Goal: Communication & Community: Answer question/provide support

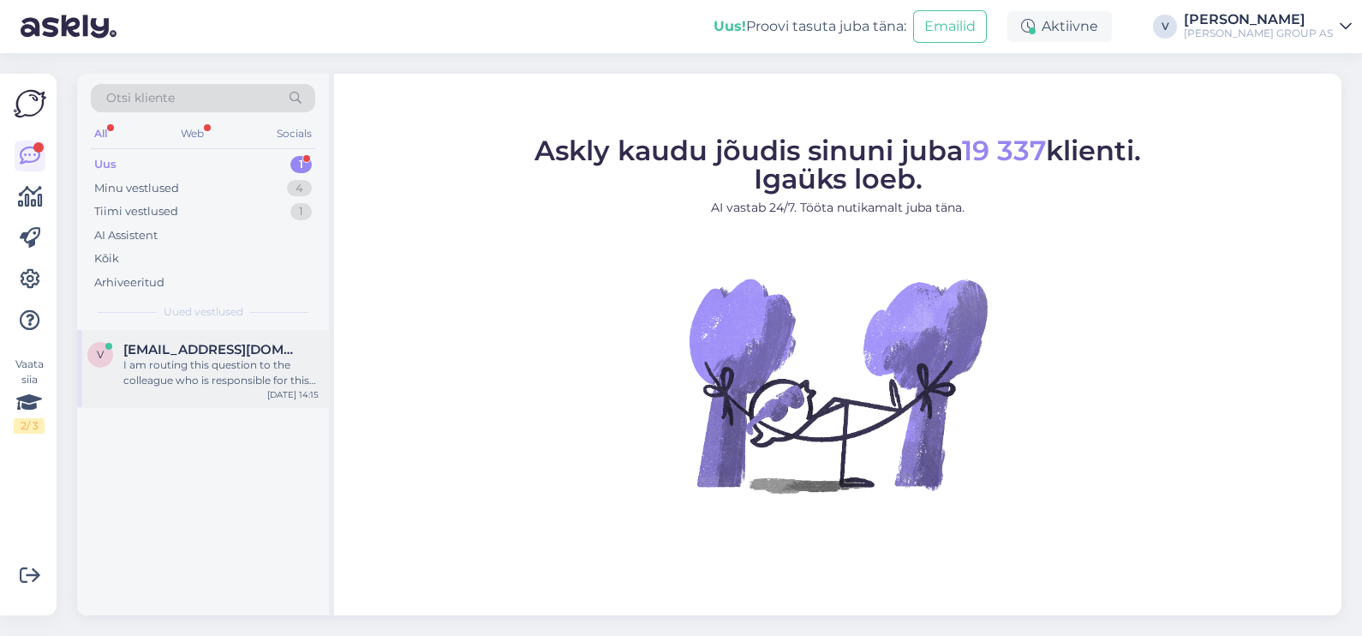
click at [153, 384] on div "I am routing this question to the colleague who is responsible for this topic. …" at bounding box center [220, 372] width 195 height 31
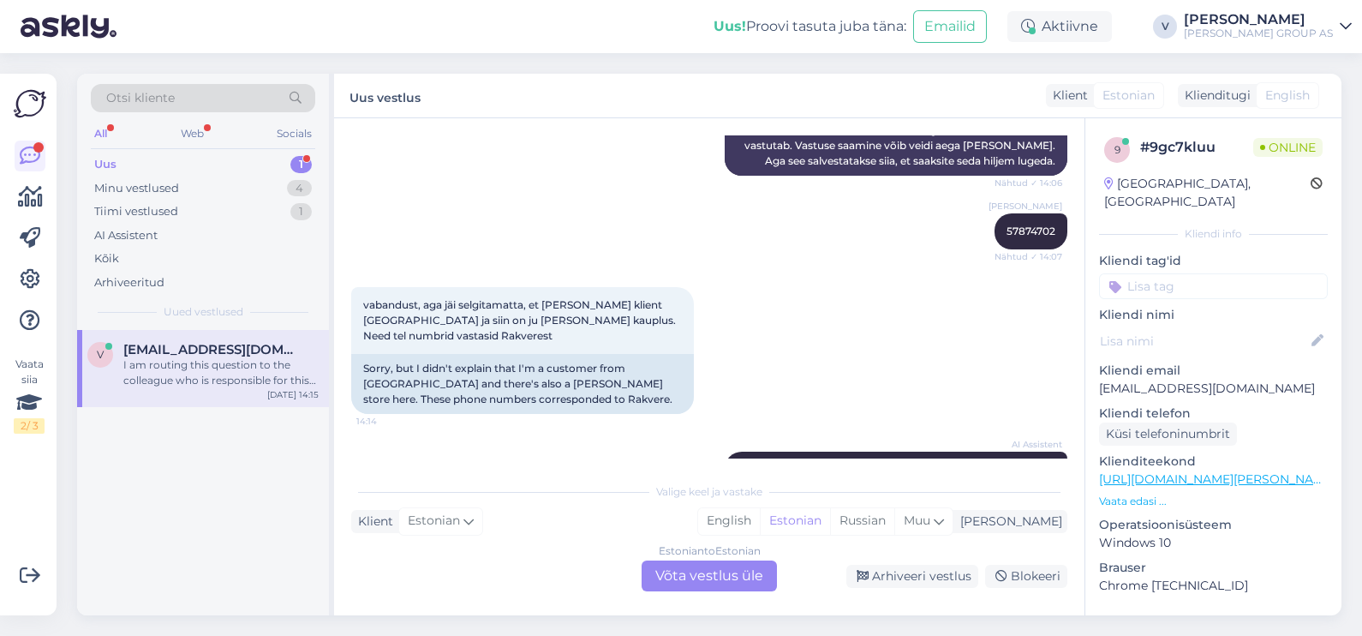
scroll to position [984, 0]
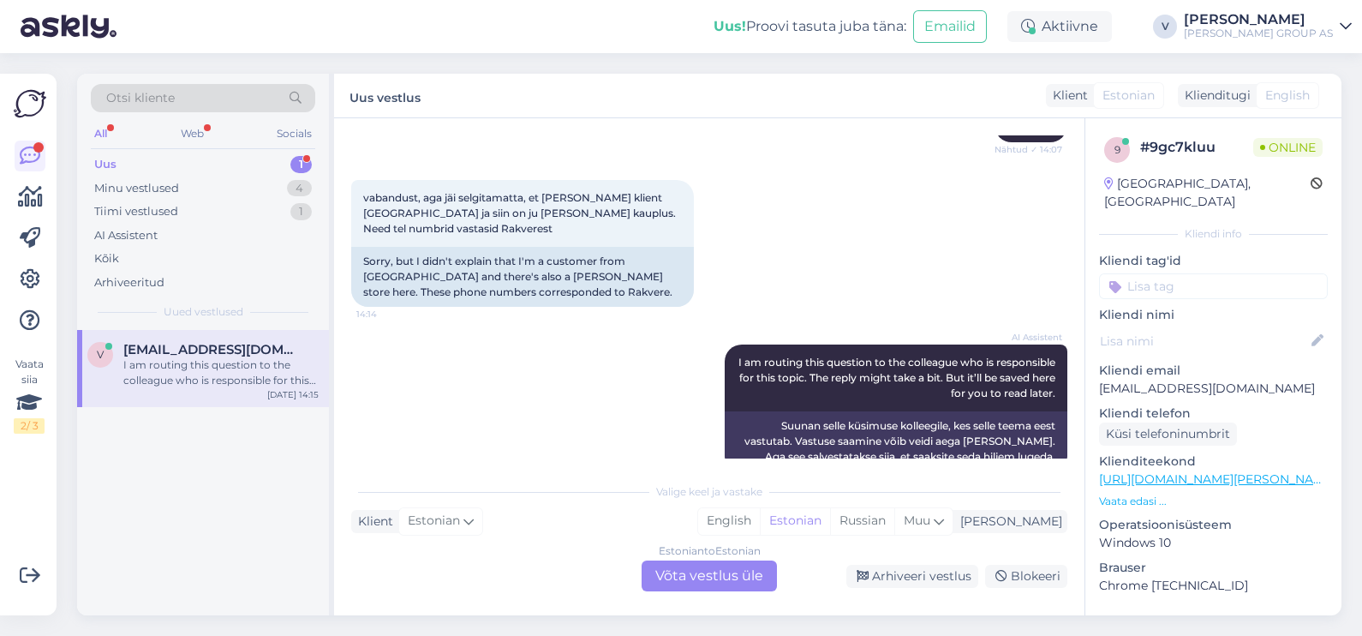
click at [668, 577] on div "Estonian to Estonian Võta vestlus üle" at bounding box center [709, 575] width 135 height 31
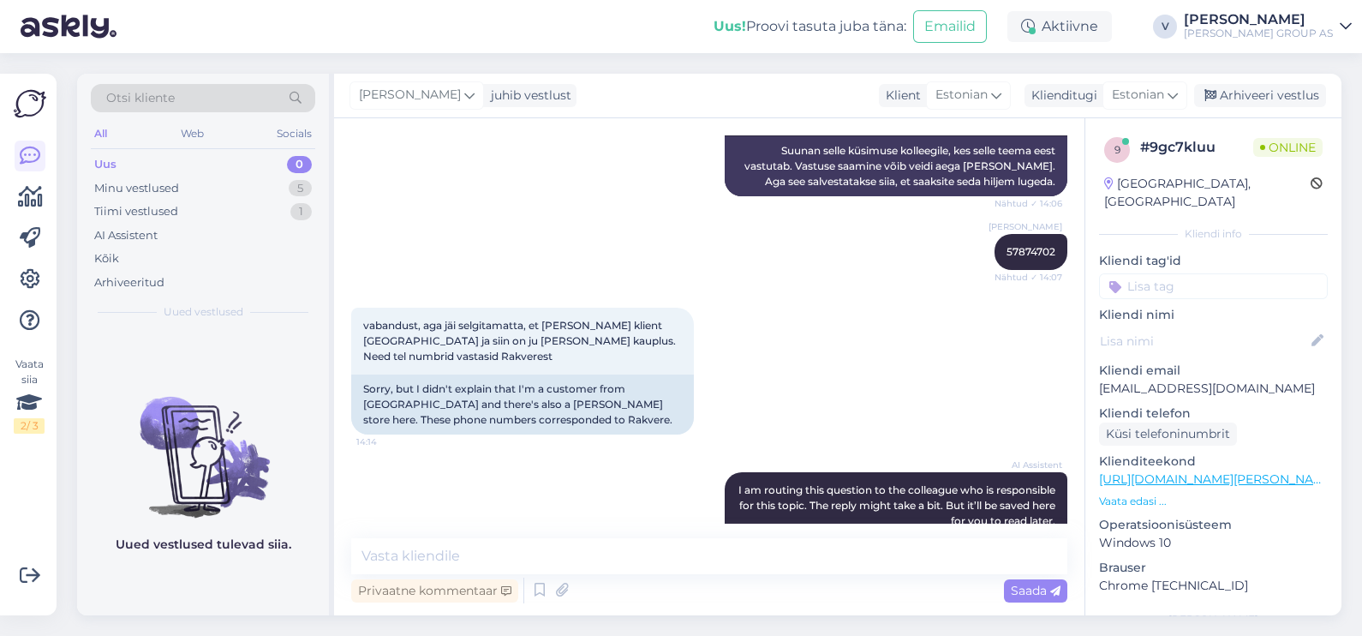
scroll to position [919, 0]
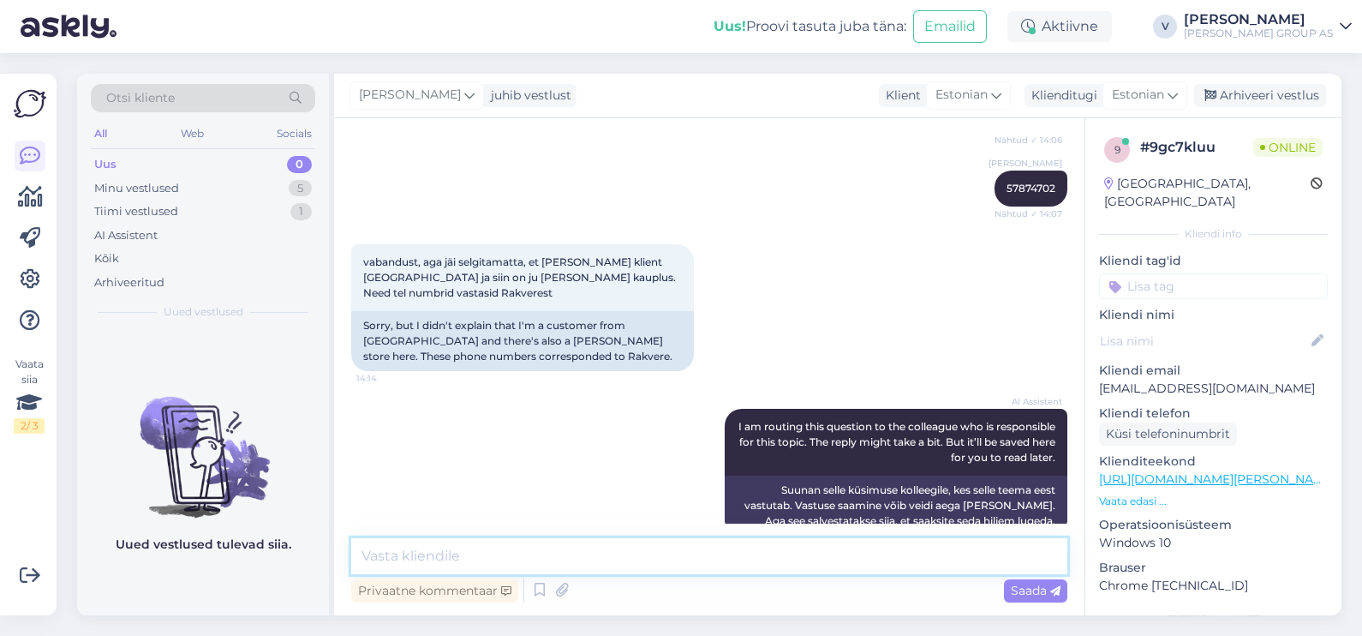
click at [649, 556] on textarea at bounding box center [709, 556] width 716 height 36
paste textarea "58557949"
type textarea "Ma soovitan siiski pöörduda Pärnu infokassase. 58557949"
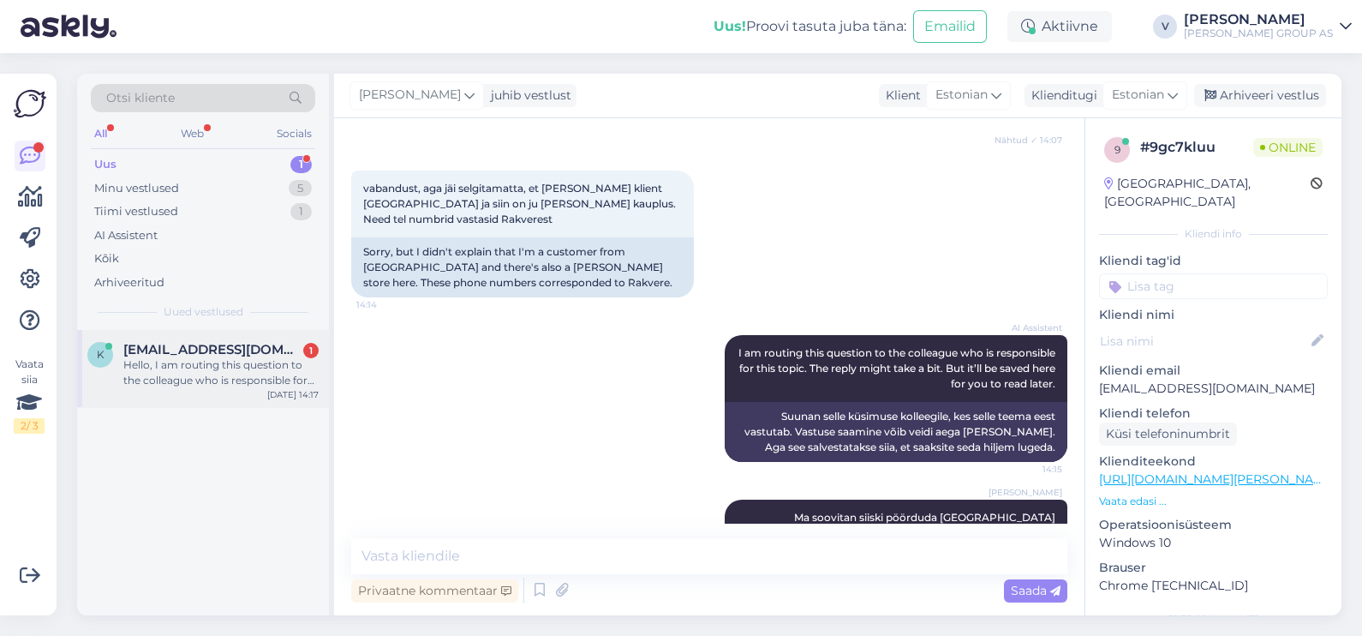
click at [195, 357] on div "Hello, I am routing this question to the colleague who is responsible for this …" at bounding box center [220, 372] width 195 height 31
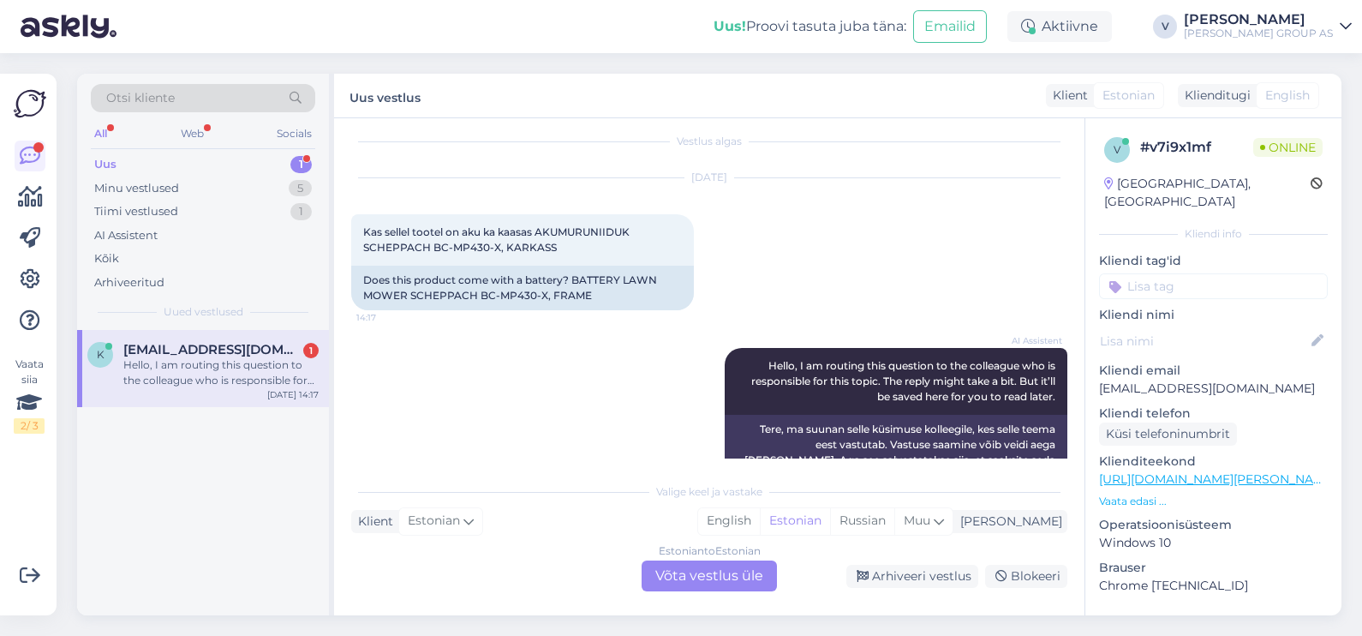
scroll to position [0, 0]
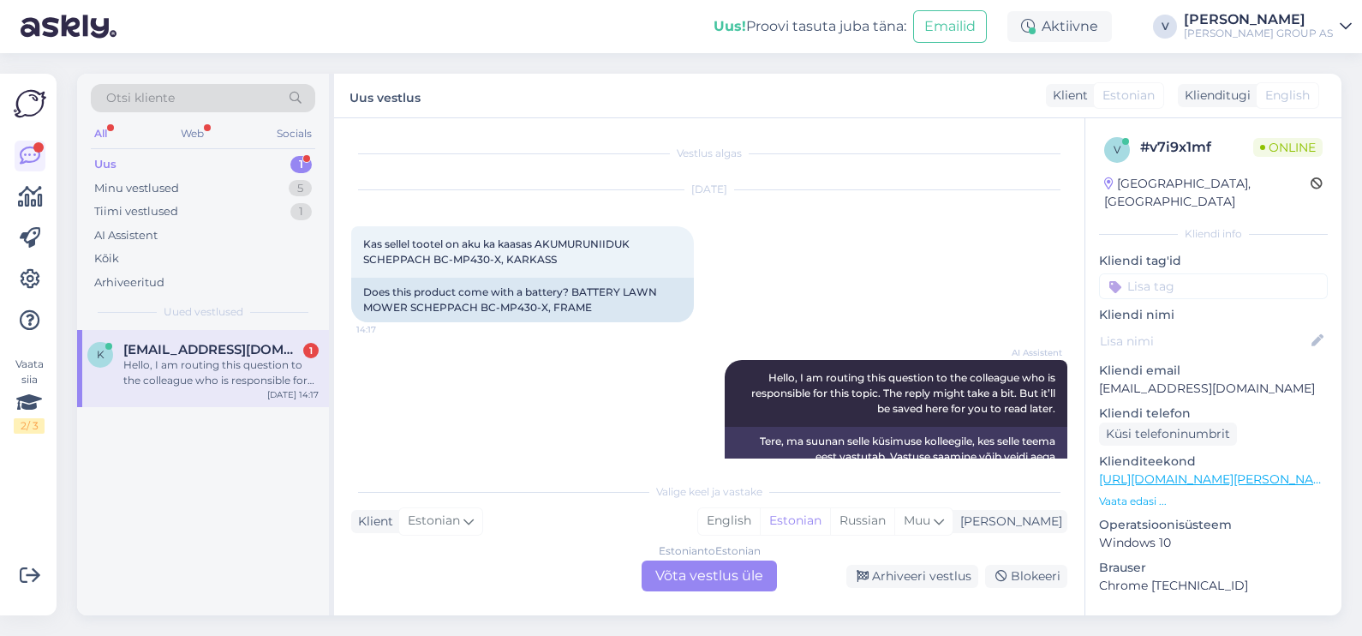
click at [700, 566] on div "Estonian to Estonian Võta vestlus üle" at bounding box center [709, 575] width 135 height 31
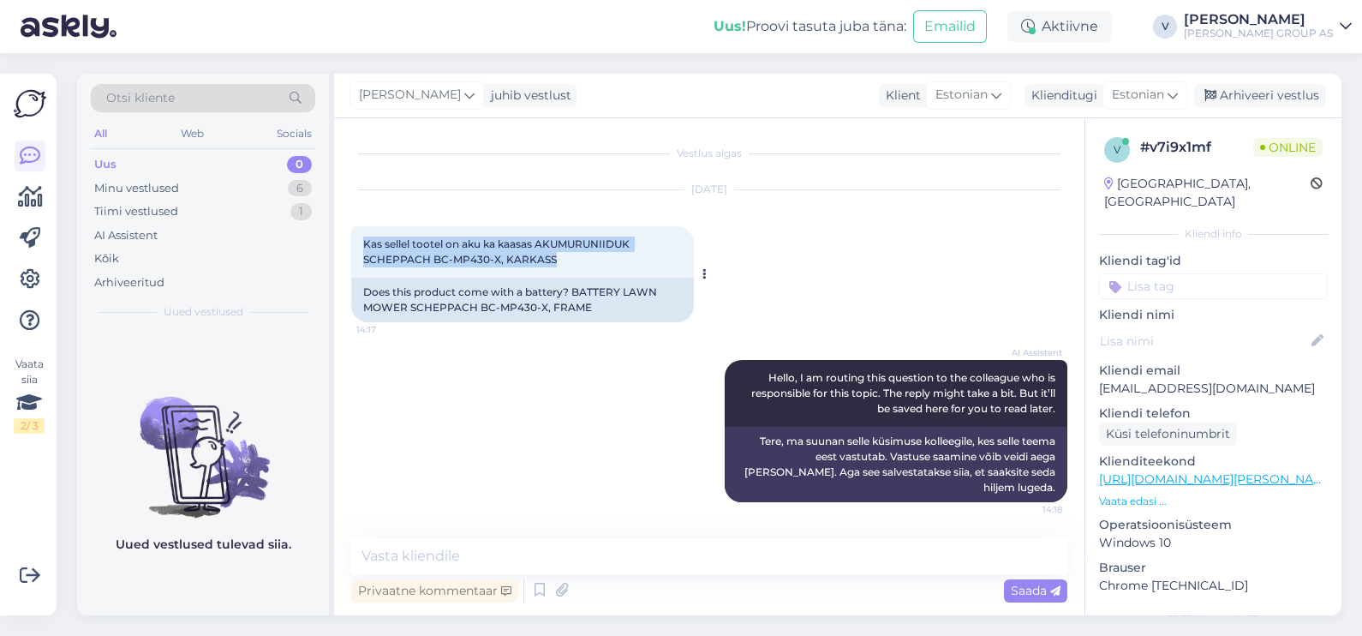
drag, startPoint x: 365, startPoint y: 239, endPoint x: 663, endPoint y: 257, distance: 298.7
click at [663, 257] on div "Kas sellel tootel on aku ka kaasas AKUMURUNIIDUK SCHEPPACH BC-MP430-X, KARKASS …" at bounding box center [522, 251] width 343 height 51
copy span "Kas sellel tootel on aku ka kaasas AKUMURUNIIDUK SCHEPPACH BC-MP430-X, KARKASS"
click at [523, 542] on textarea at bounding box center [709, 556] width 716 height 36
paste textarea "AKUMURUNIIDUK SCHEPPACH BC-MP430-X KARKASS, aku kaasa ei tule."
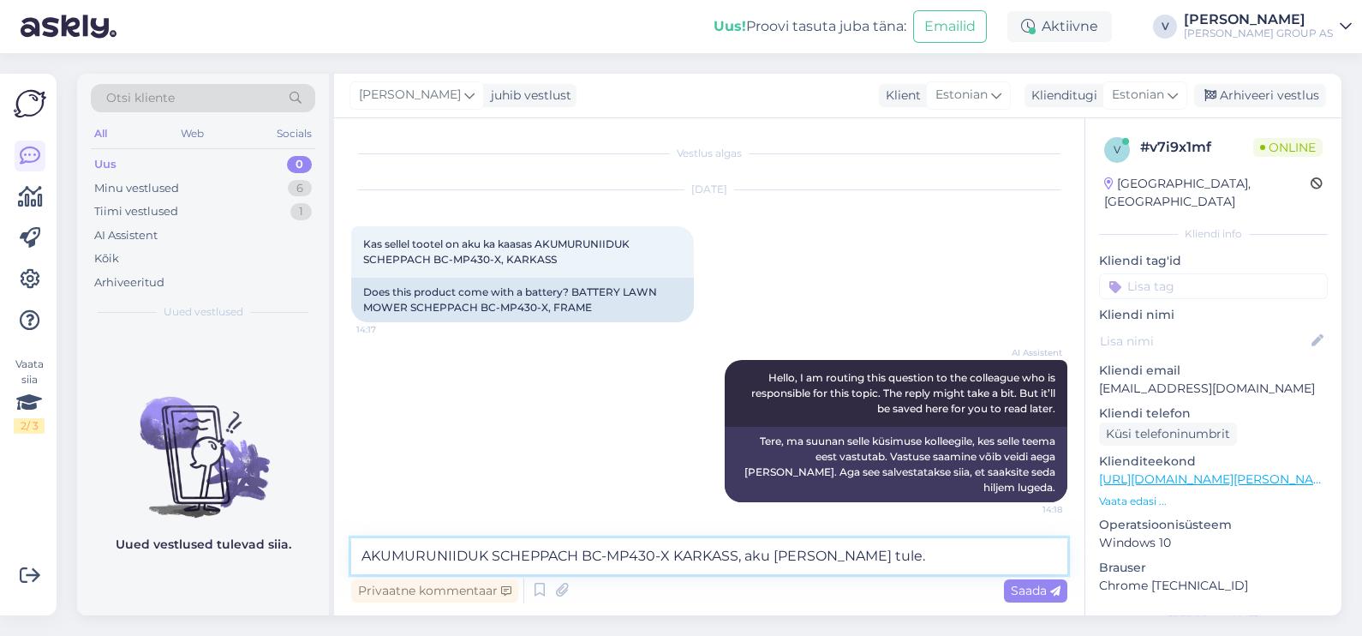
click at [883, 566] on textarea "AKUMURUNIIDUK SCHEPPACH BC-MP430-X KARKASS, aku kaasa ei tule." at bounding box center [709, 556] width 716 height 36
type textarea "AKUMURUNIIDUK SCHEPPACH BC-MP430-X KARKASS, aku kaasa ei tule."
click at [1036, 599] on div "Saada" at bounding box center [1035, 590] width 63 height 23
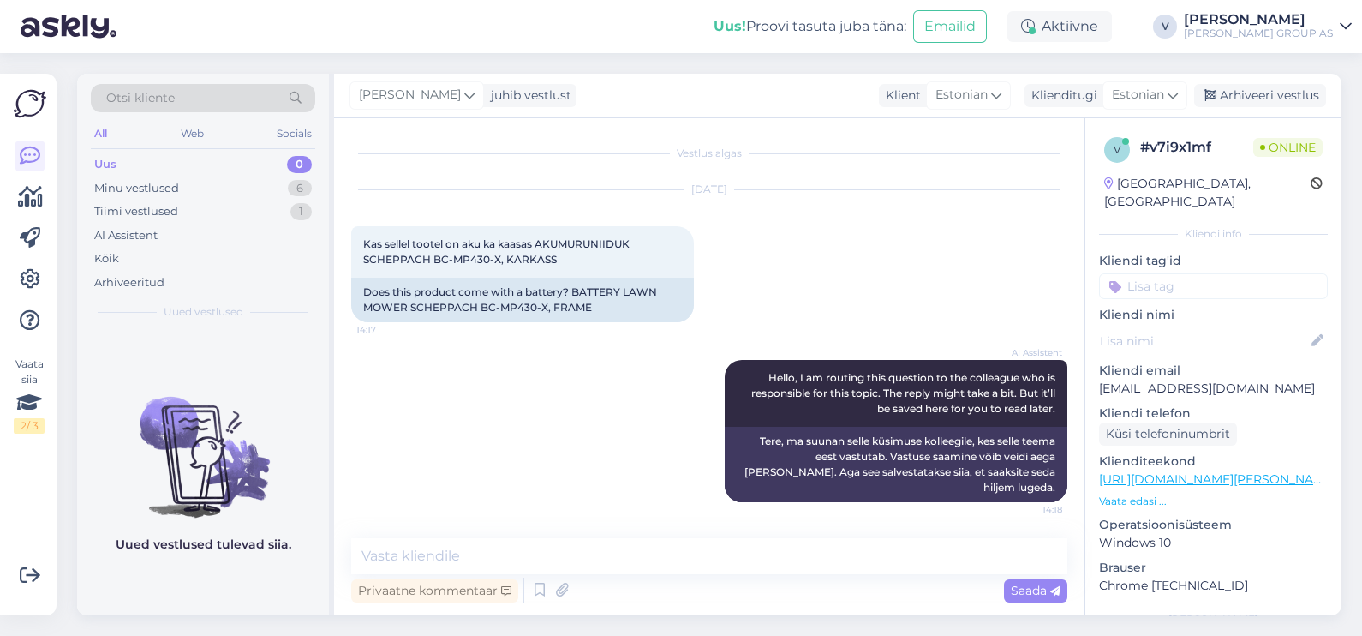
scroll to position [71, 0]
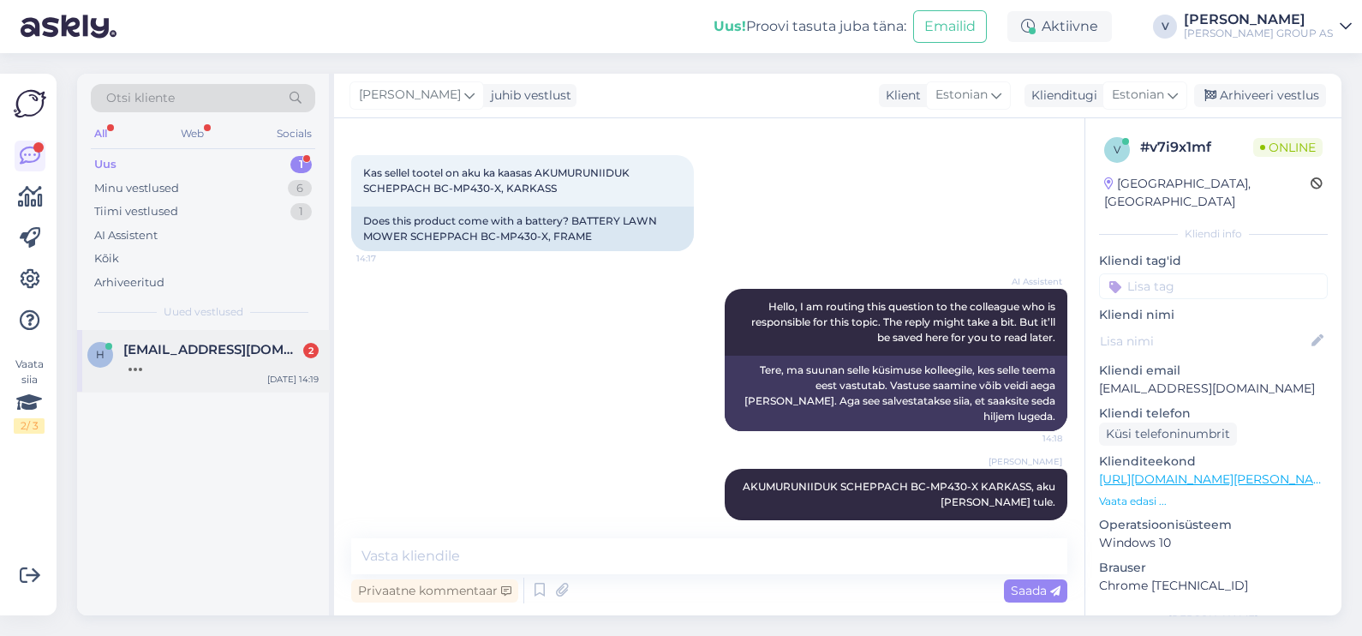
click at [225, 346] on span "helensamotailo@gmail.com" at bounding box center [212, 349] width 178 height 15
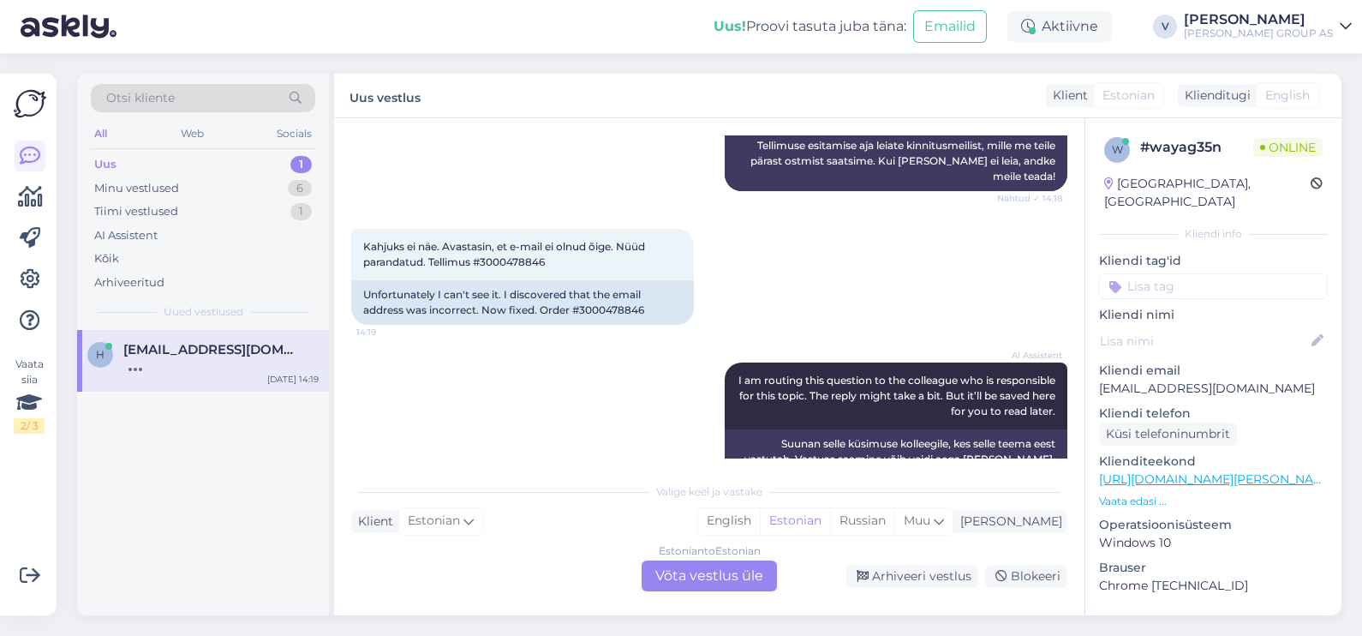
scroll to position [2639, 0]
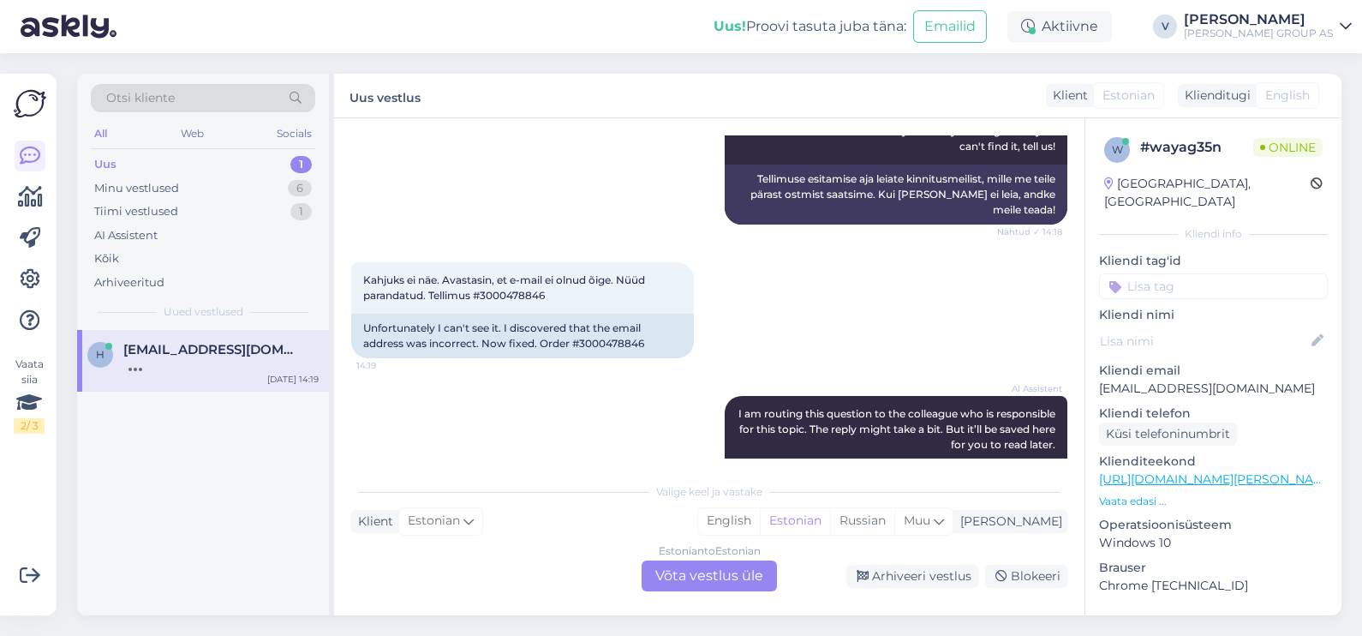
click at [725, 575] on div "Estonian to Estonian Võta vestlus üle" at bounding box center [709, 575] width 135 height 31
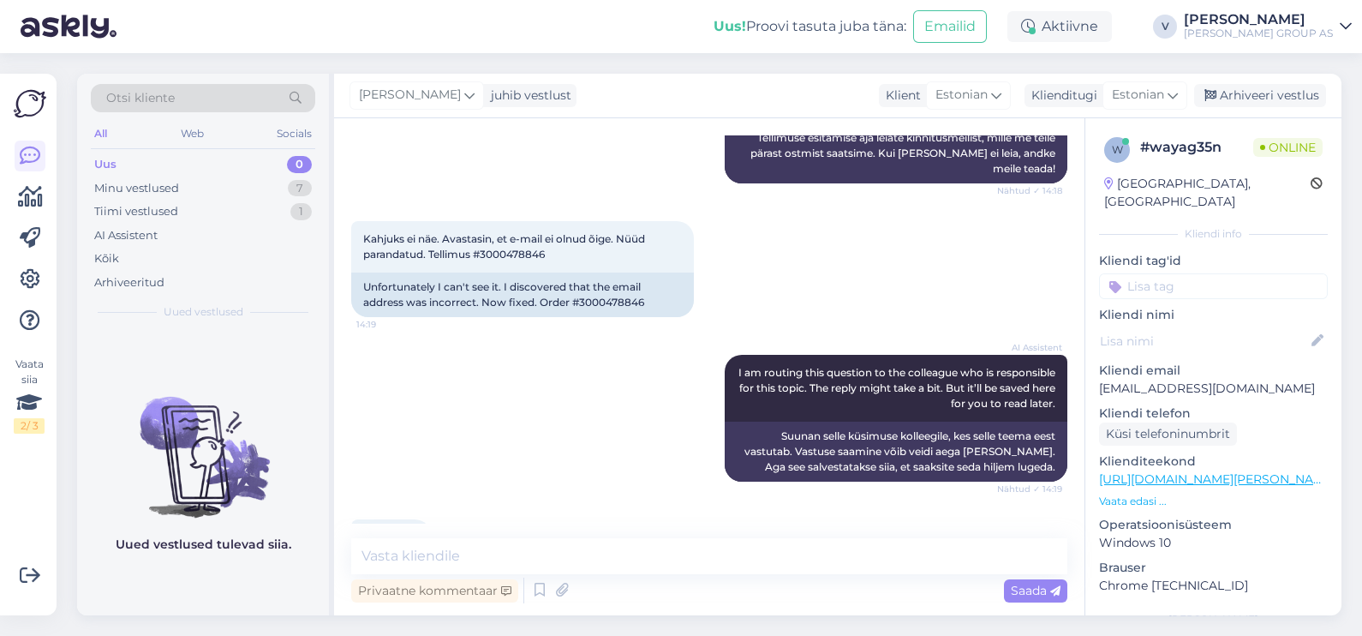
scroll to position [2759, 0]
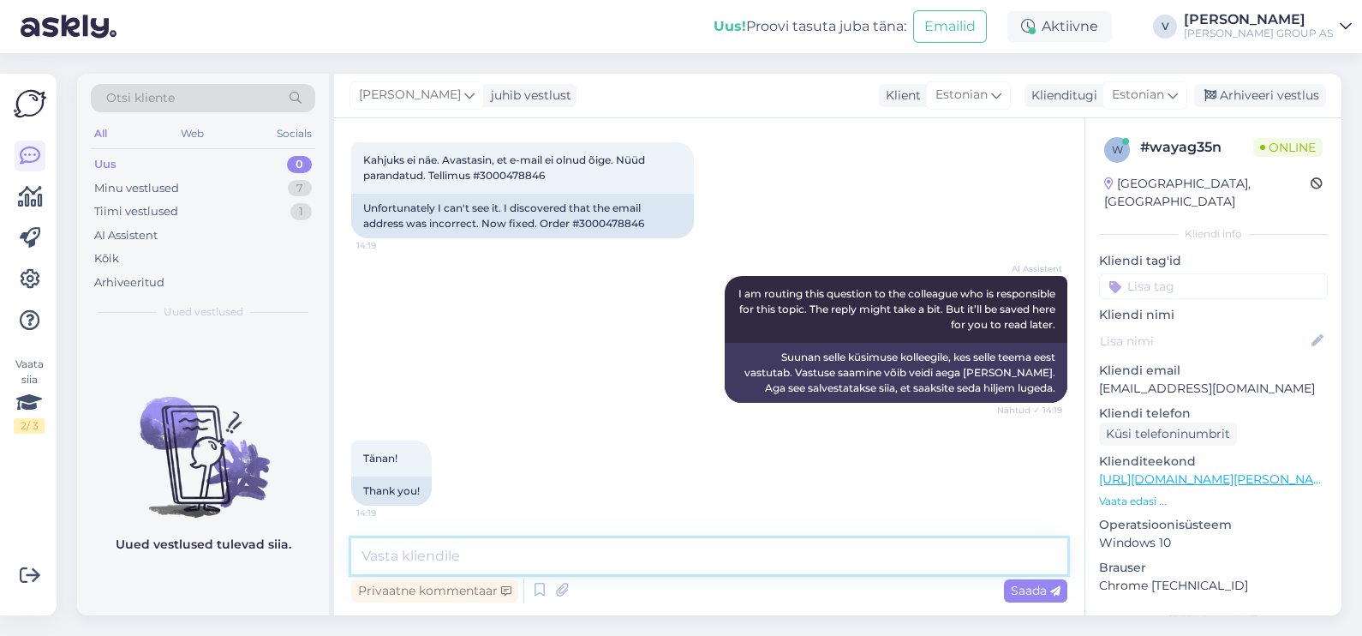
click at [523, 552] on textarea at bounding box center [709, 556] width 716 height 36
type textarea "T"
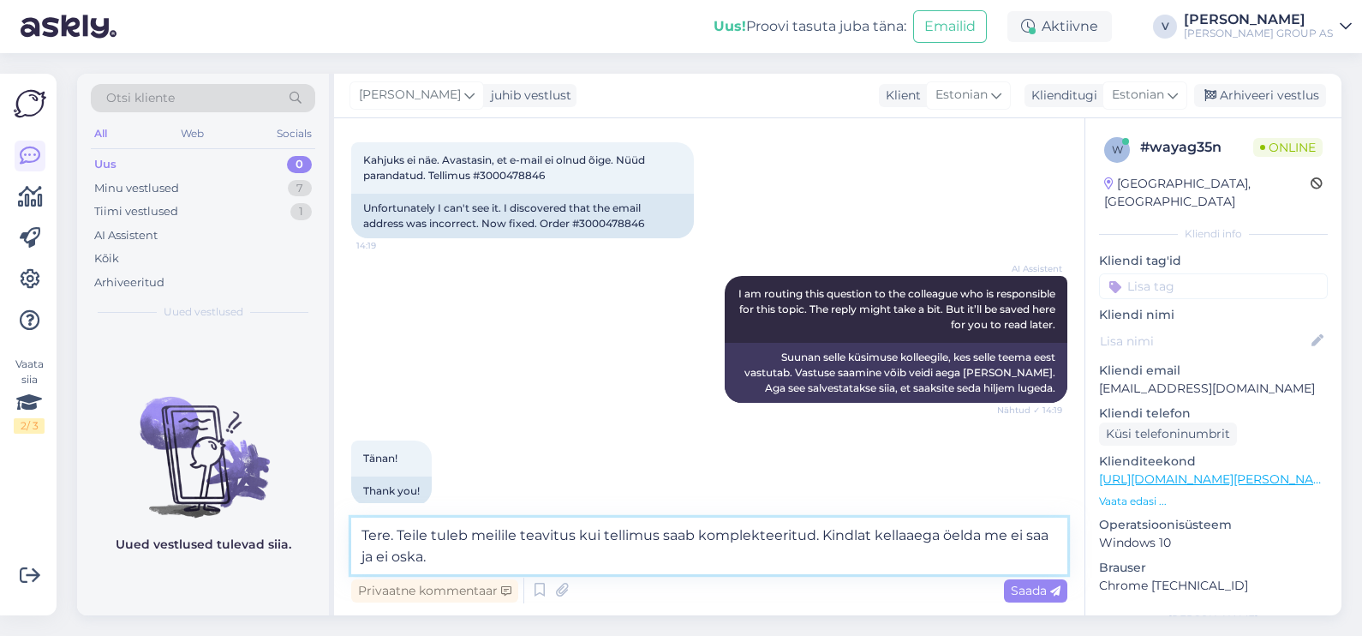
type textarea "Tere. Teile tuleb meilile teavitus kui tellimus saab komplekteeritud. Kindlat k…"
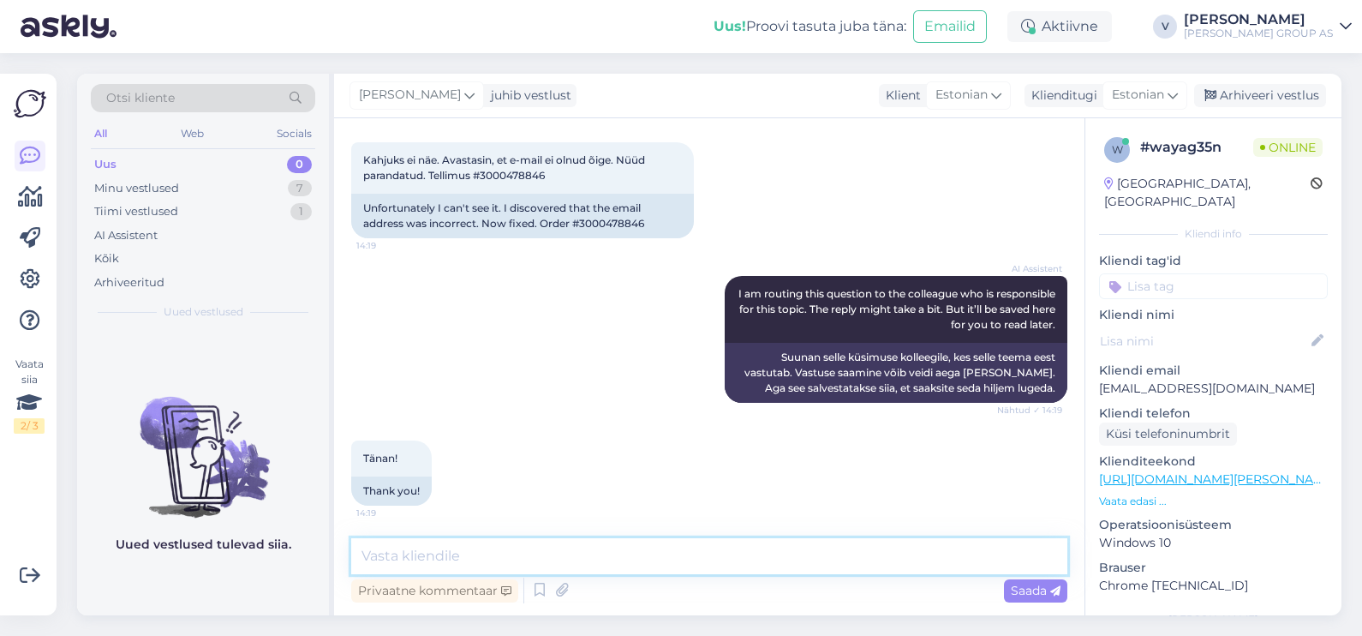
scroll to position [2864, 0]
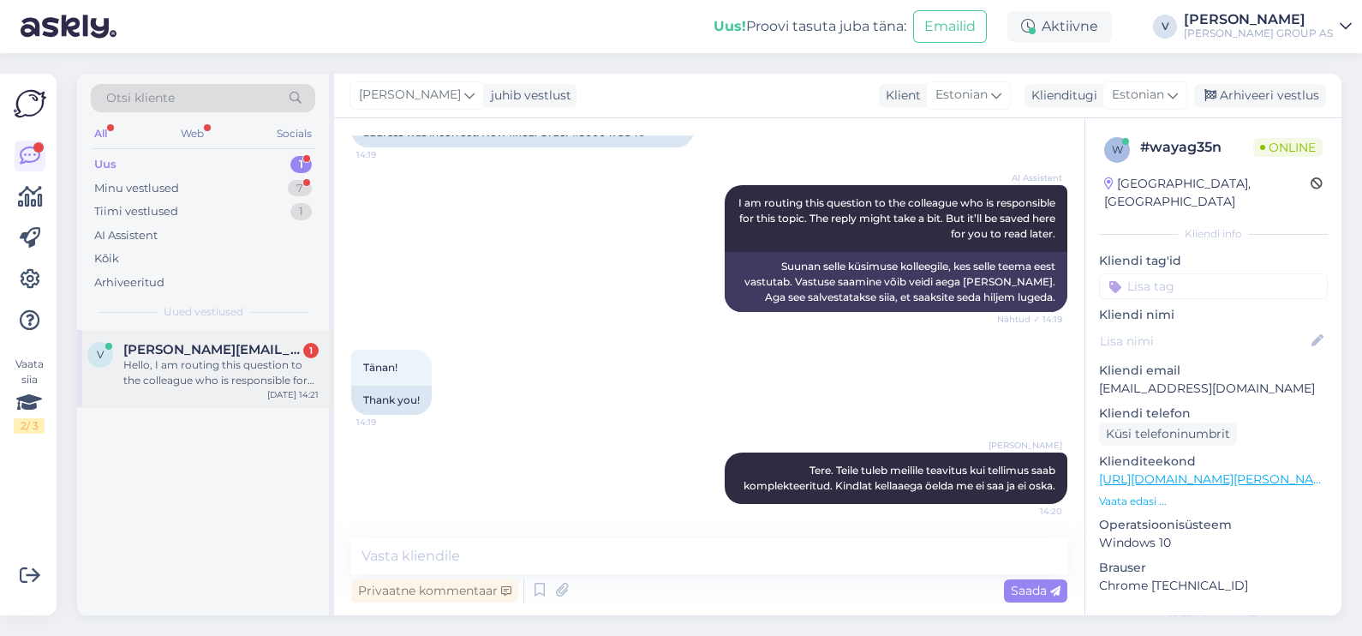
click at [290, 400] on div "v valentin.jevsejev@invaru.ee 1 Hello, I am routing this question to the collea…" at bounding box center [203, 368] width 252 height 77
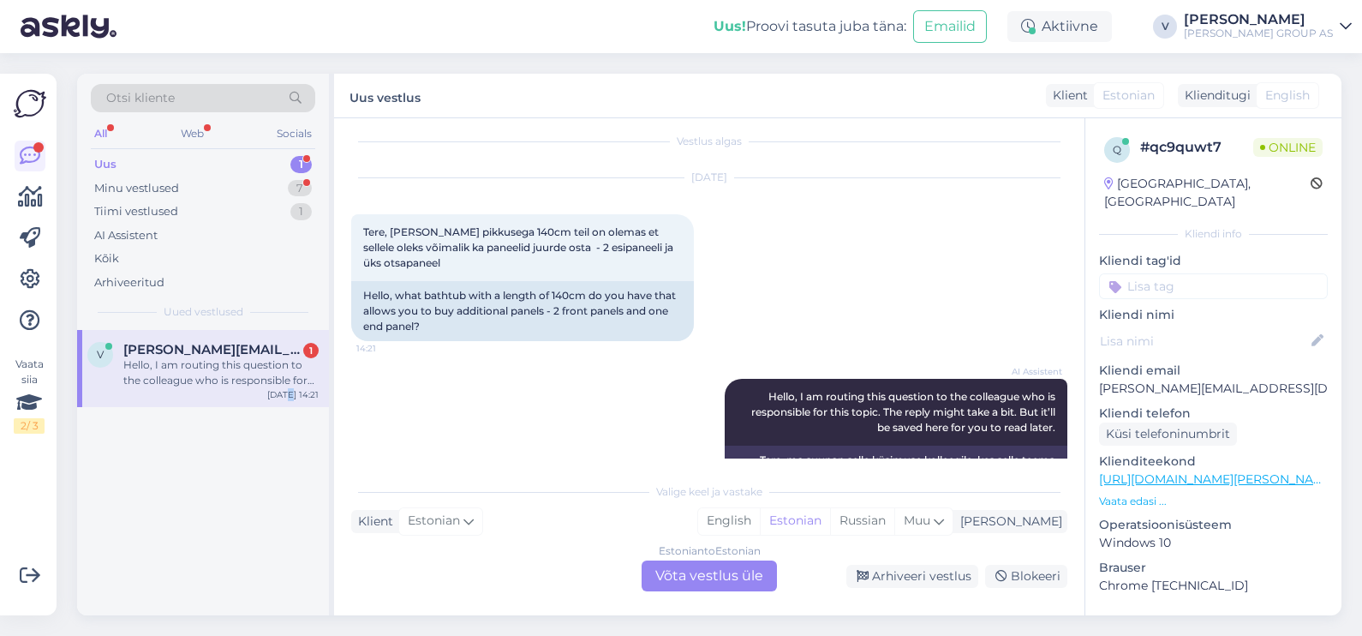
scroll to position [0, 0]
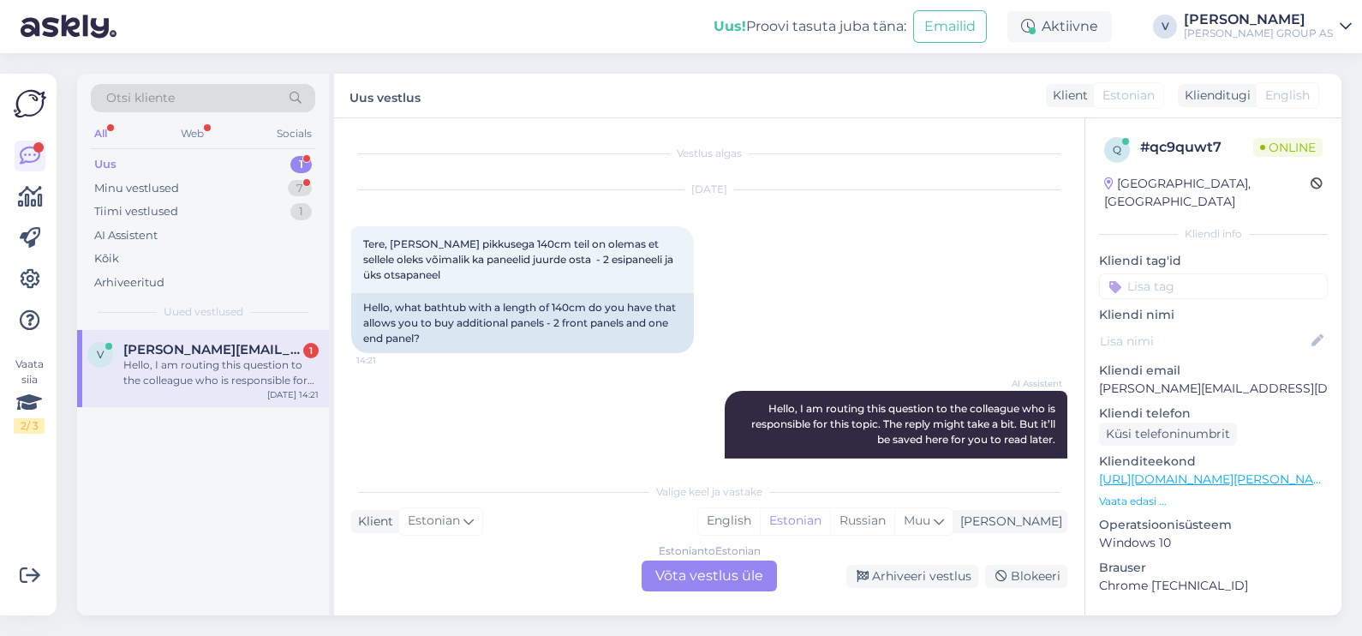
click at [700, 561] on div "Estonian to Estonian Võta vestlus üle" at bounding box center [709, 575] width 135 height 31
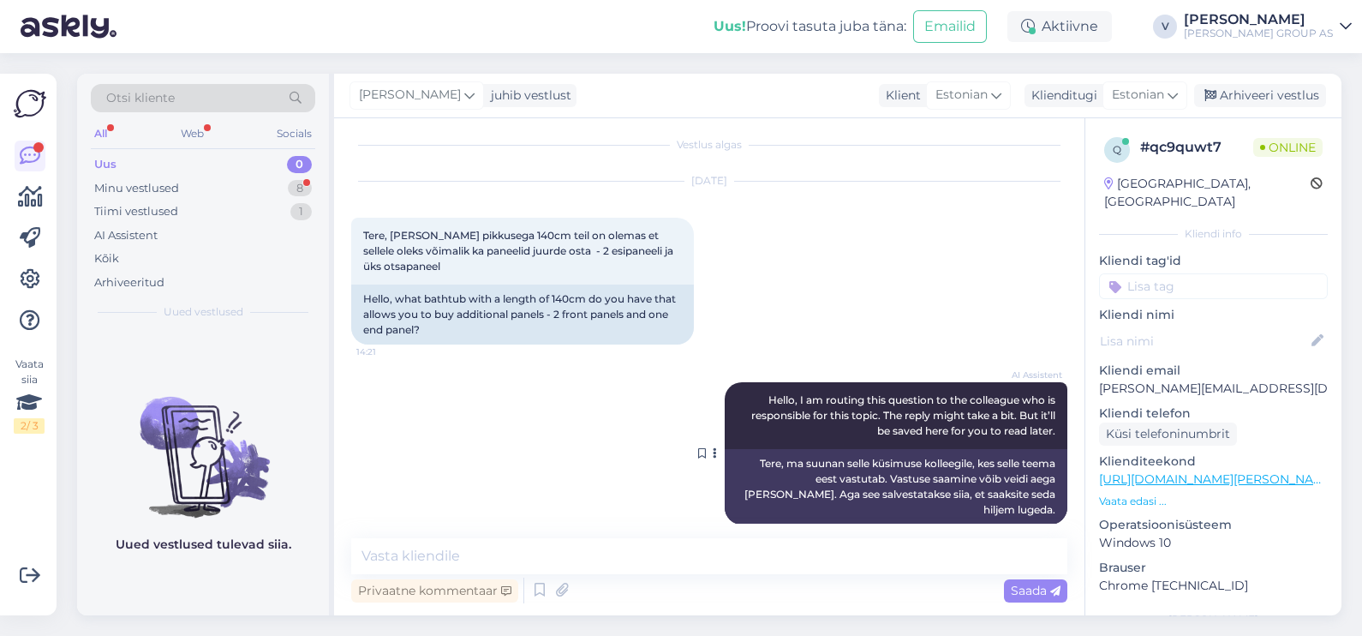
scroll to position [12, 0]
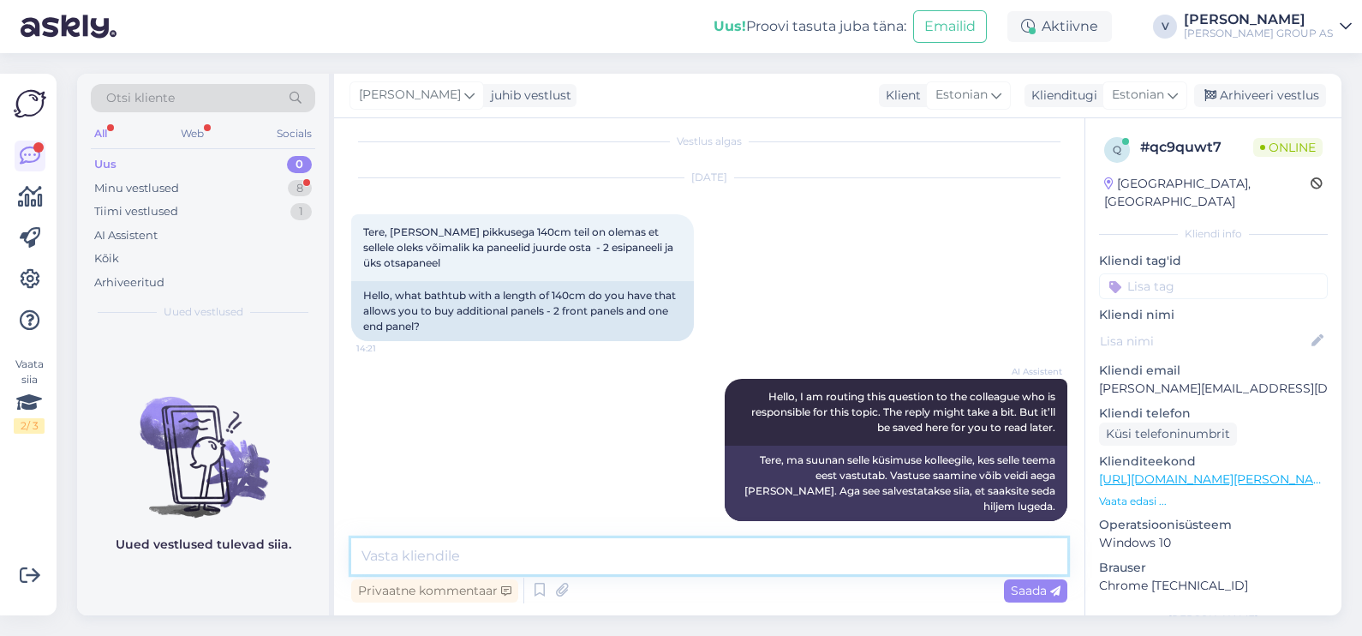
click at [544, 554] on textarea at bounding box center [709, 556] width 716 height 36
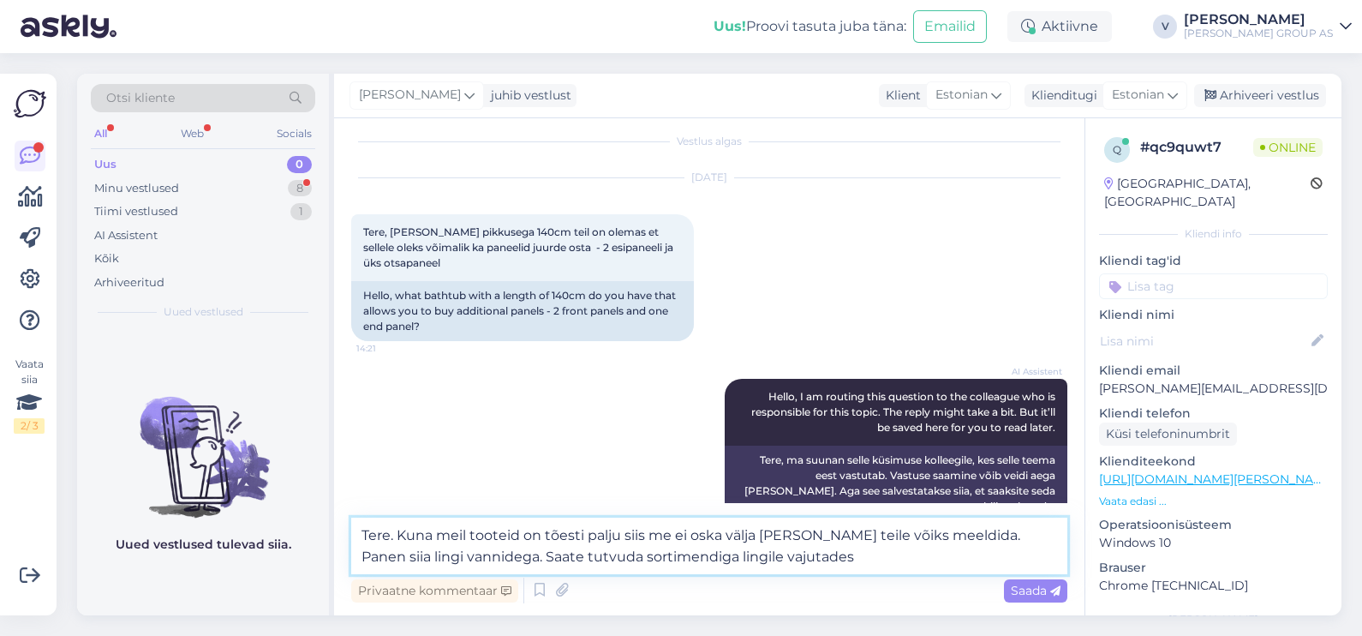
paste textarea "[URL][DOMAIN_NAME][PERSON_NAME][PERSON_NAME]"
type textarea "Tere. Kuna meil tooteid on tõesti palju siis me ei oska välja valida mida teile…"
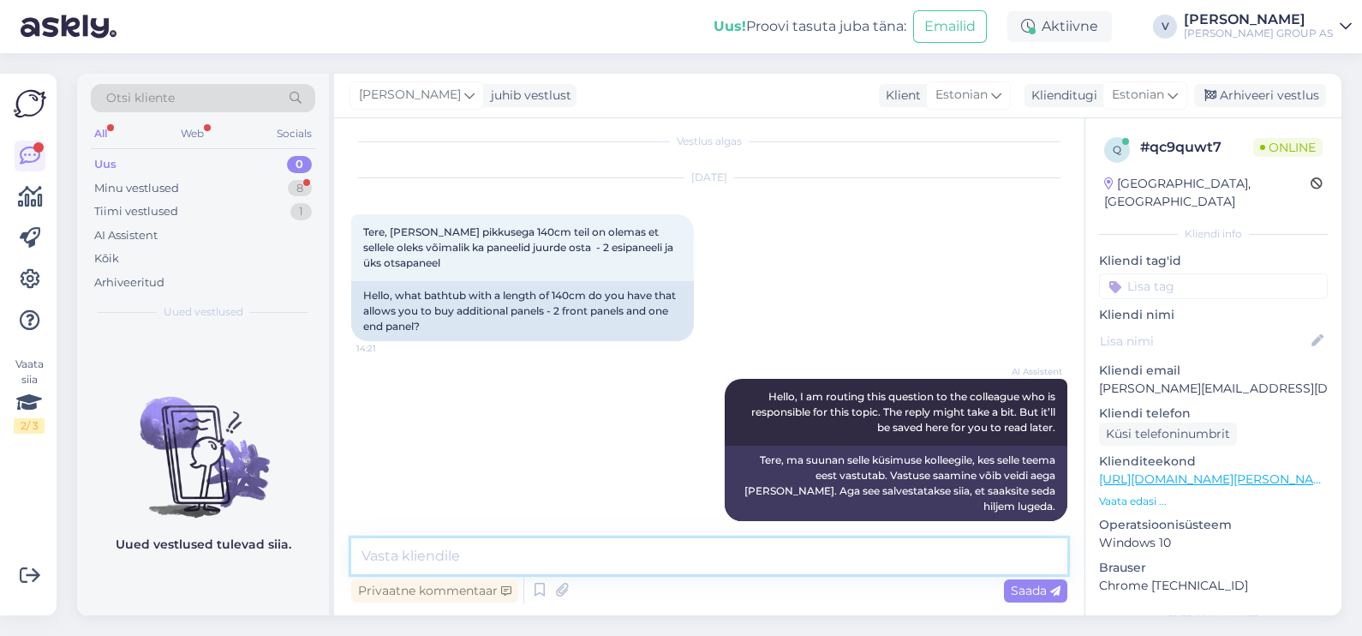
scroll to position [133, 0]
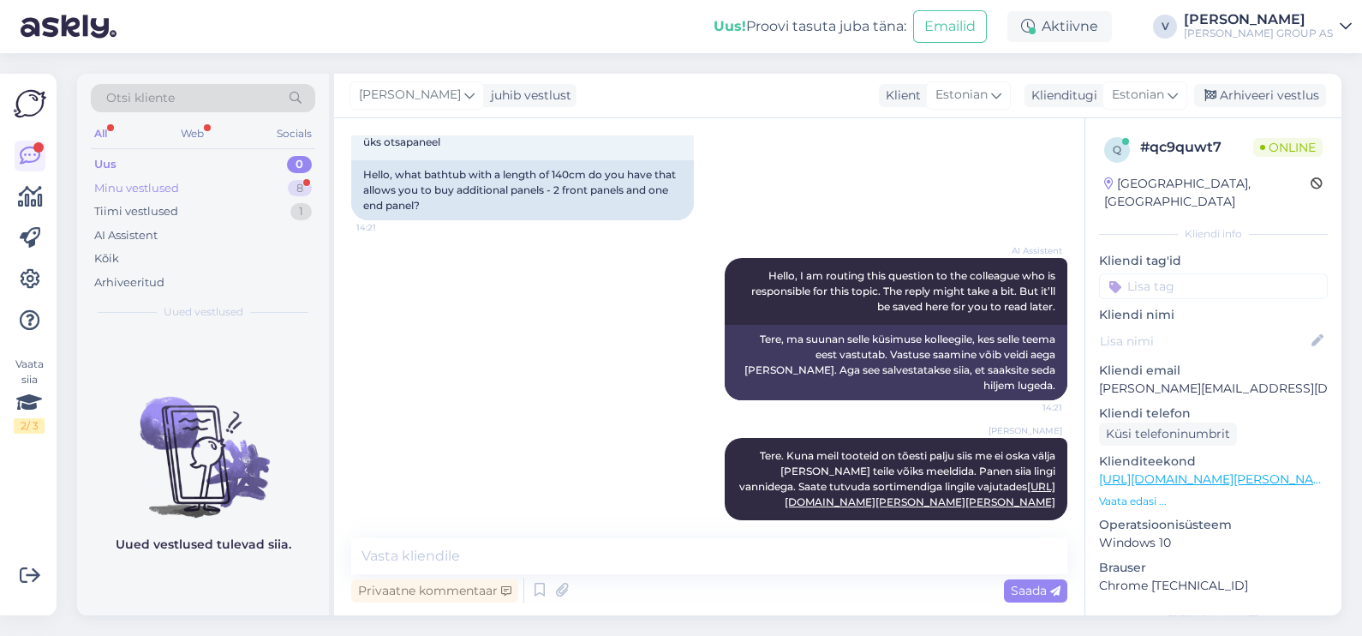
click at [175, 184] on div "Minu vestlused" at bounding box center [136, 188] width 85 height 17
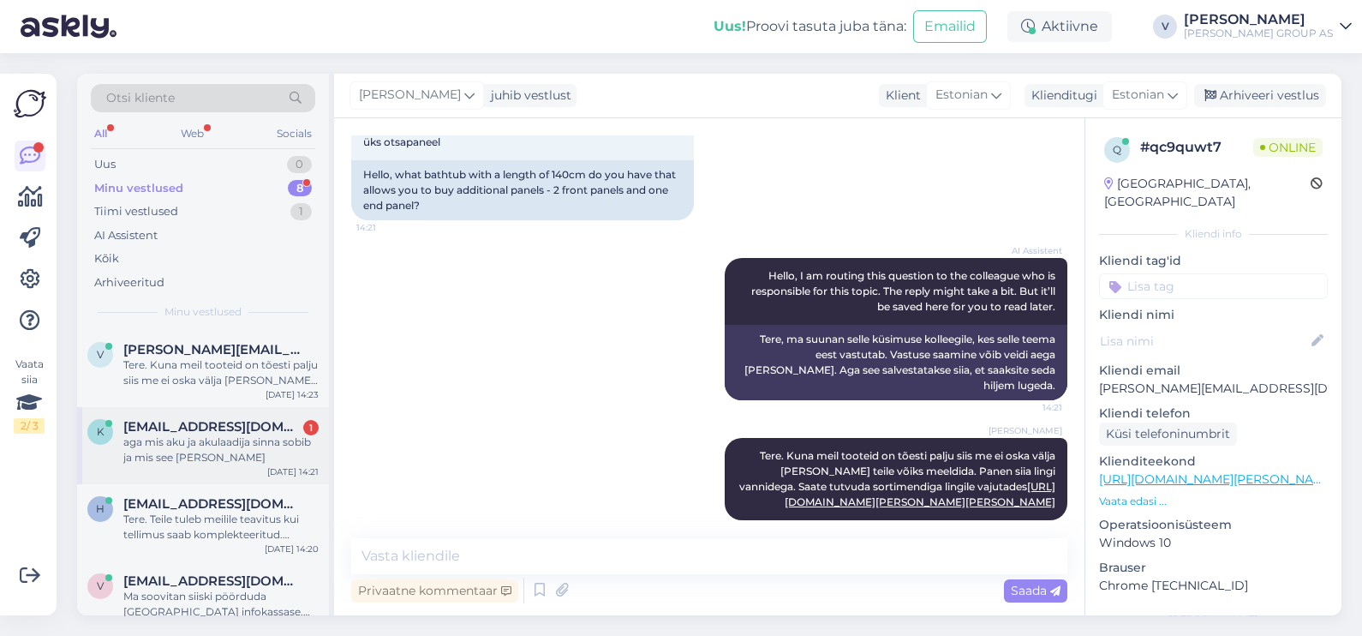
click at [211, 464] on div "k kristel.ehavald@gmail.com 1 aga mis aku ja akulaadija sinna sobib ja mis see …" at bounding box center [203, 445] width 252 height 77
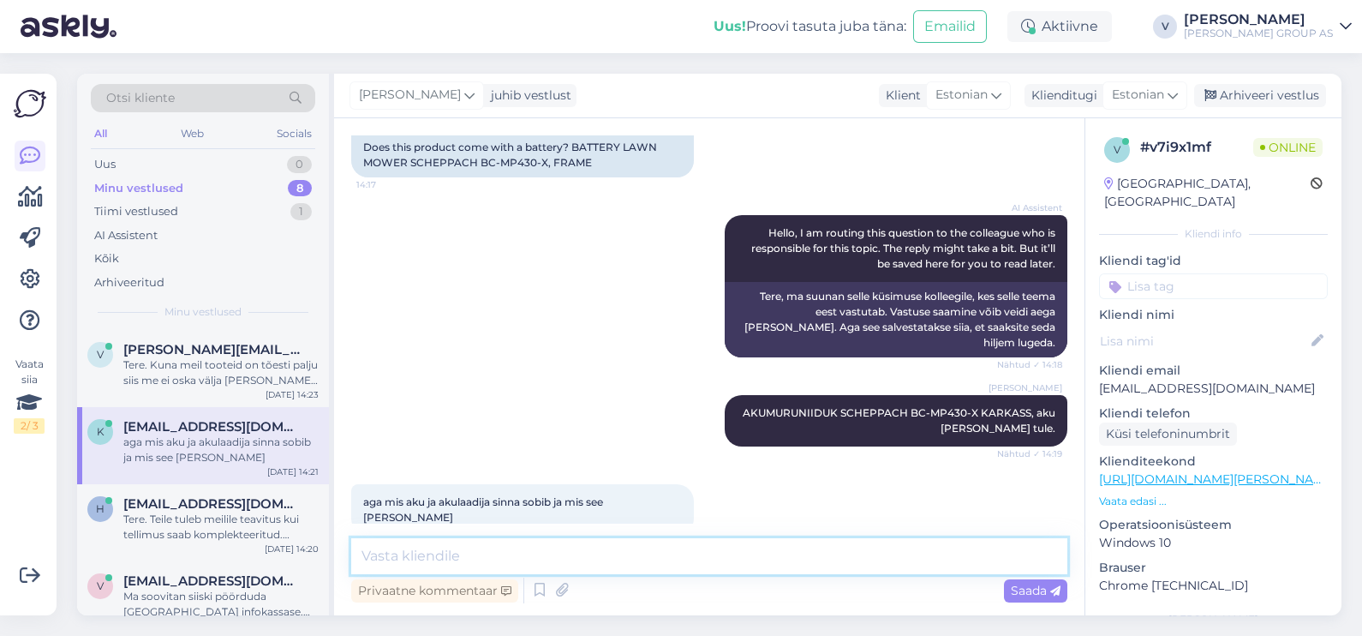
click at [592, 561] on textarea at bounding box center [709, 556] width 716 height 36
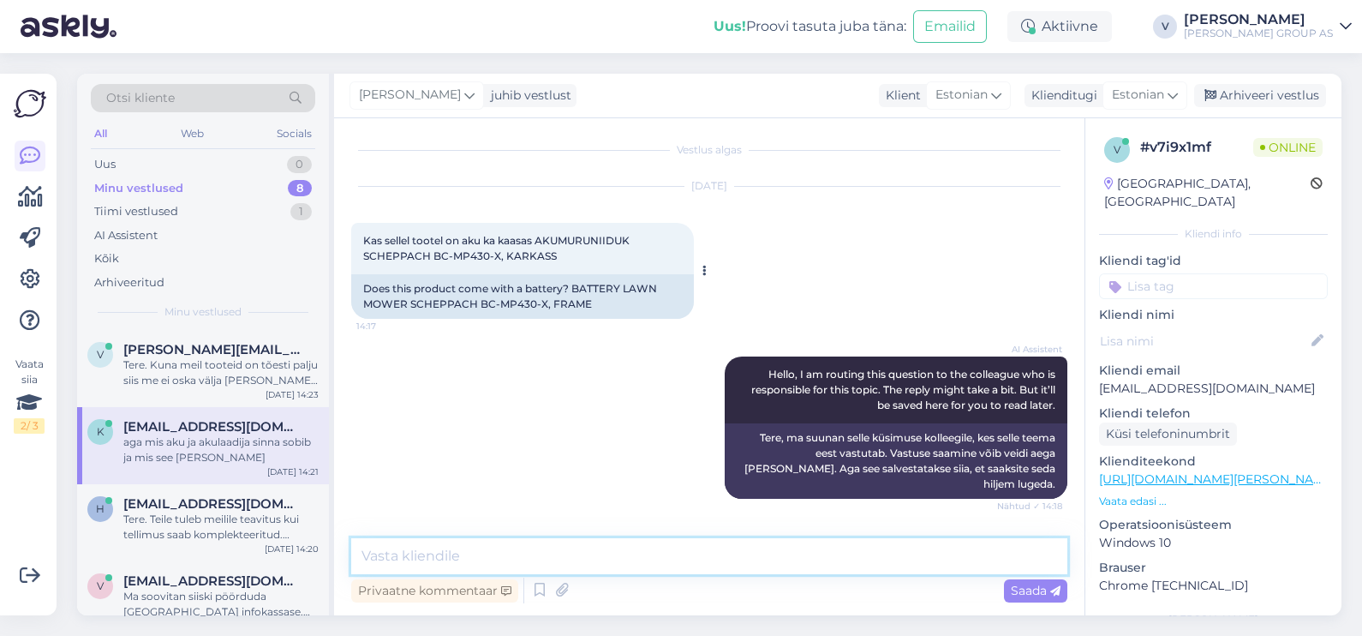
scroll to position [0, 0]
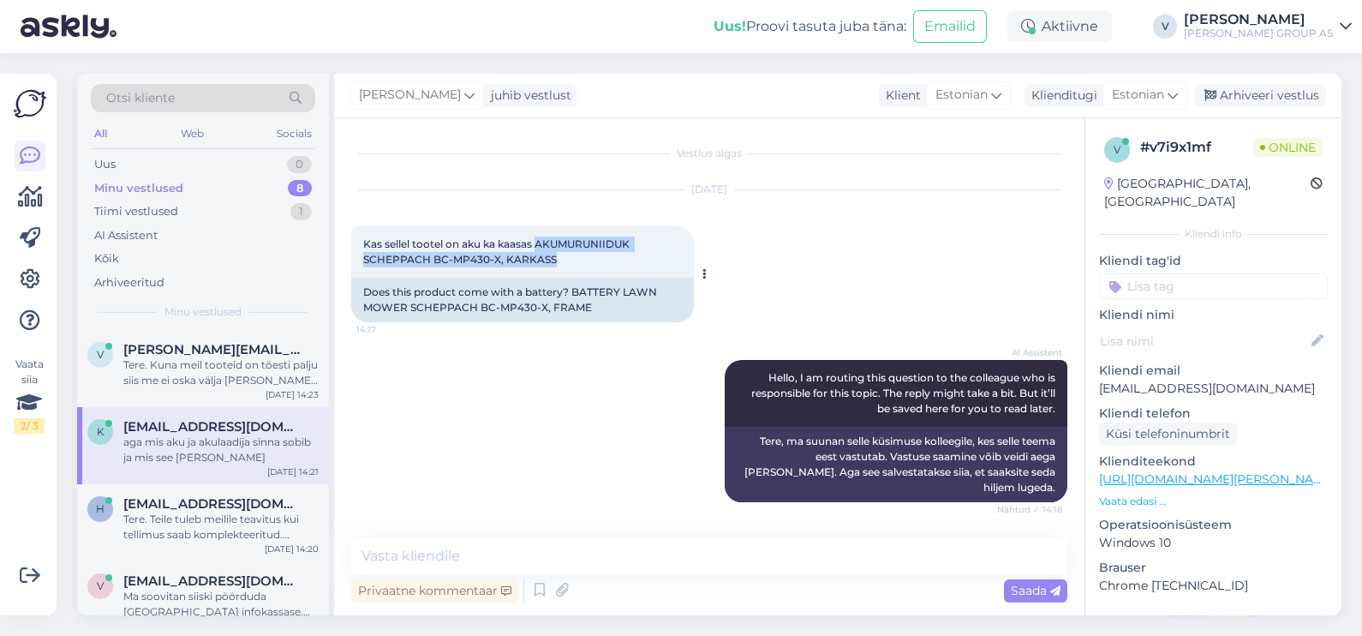
drag, startPoint x: 544, startPoint y: 240, endPoint x: 572, endPoint y: 259, distance: 33.3
click at [572, 259] on div "Kas sellel tootel on aku ka kaasas AKUMURUNIIDUK SCHEPPACH BC-MP430-X, KARKASS …" at bounding box center [522, 251] width 343 height 51
copy span "AKUMURUNIIDUK SCHEPPACH BC-MP430-X, KARKASS"
click at [272, 386] on div "seal ma ei näe, kas antud vannile on võimalik juurde osta paneelid" at bounding box center [220, 372] width 195 height 31
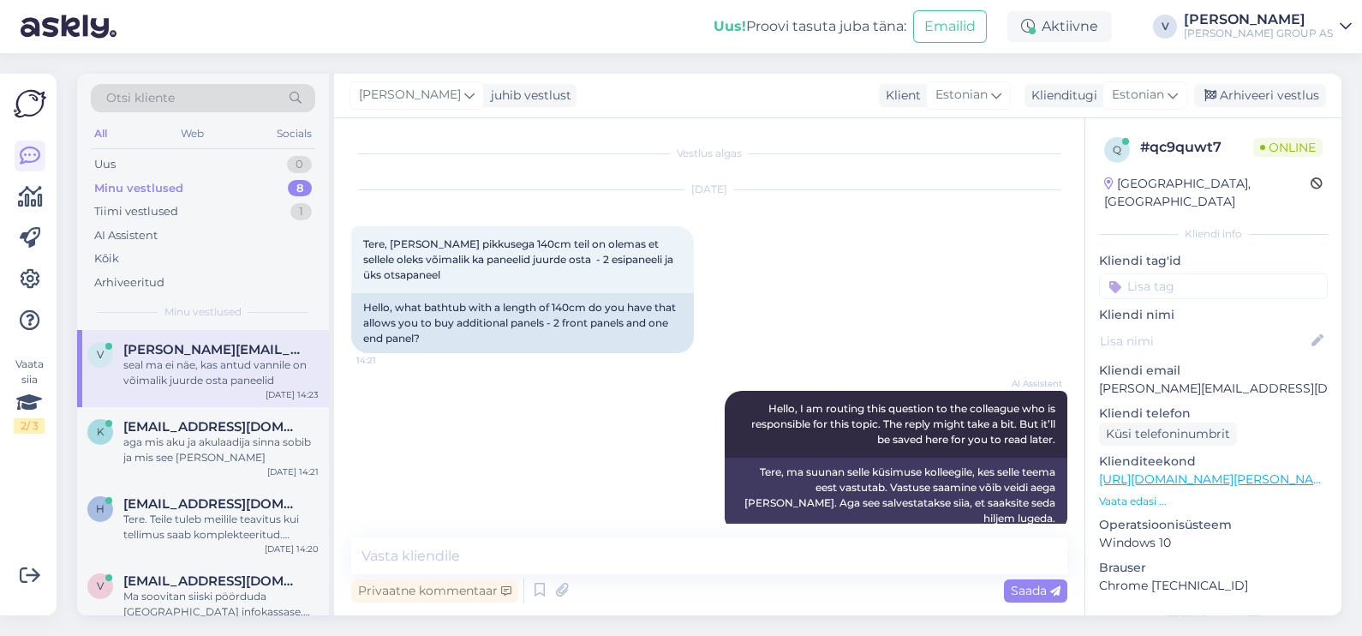
scroll to position [222, 0]
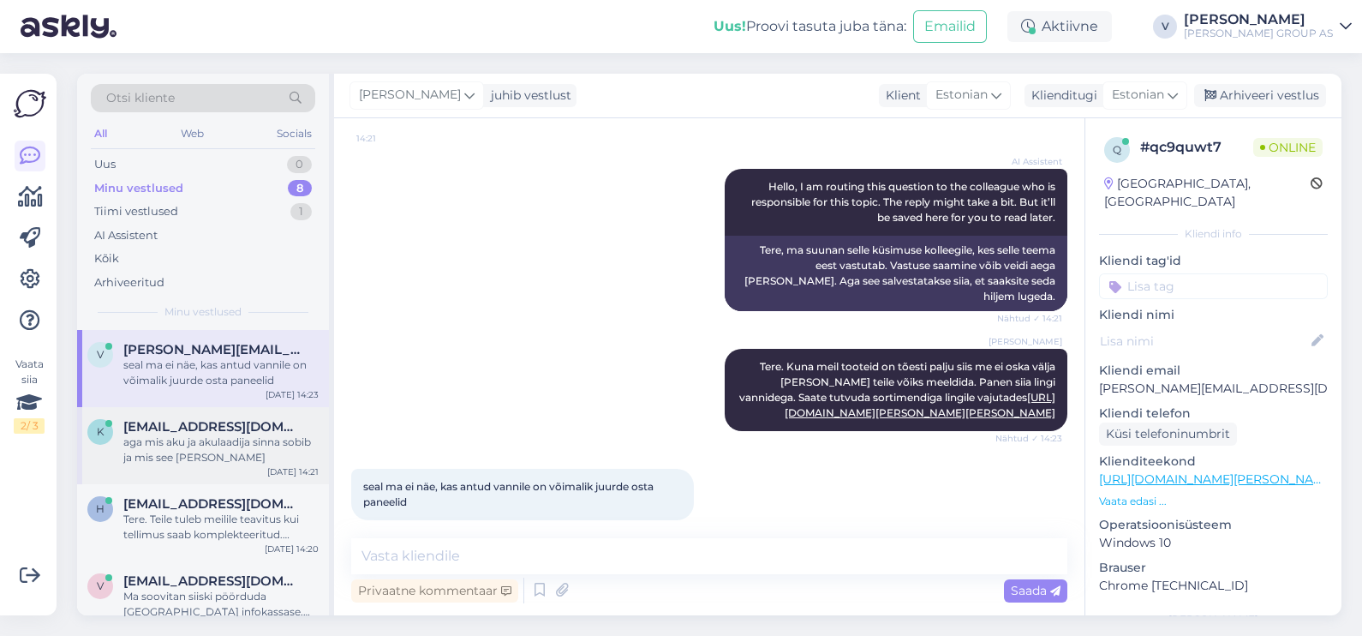
click at [205, 460] on div "aga mis aku ja akulaadija sinna sobib ja mis see maksab" at bounding box center [220, 449] width 195 height 31
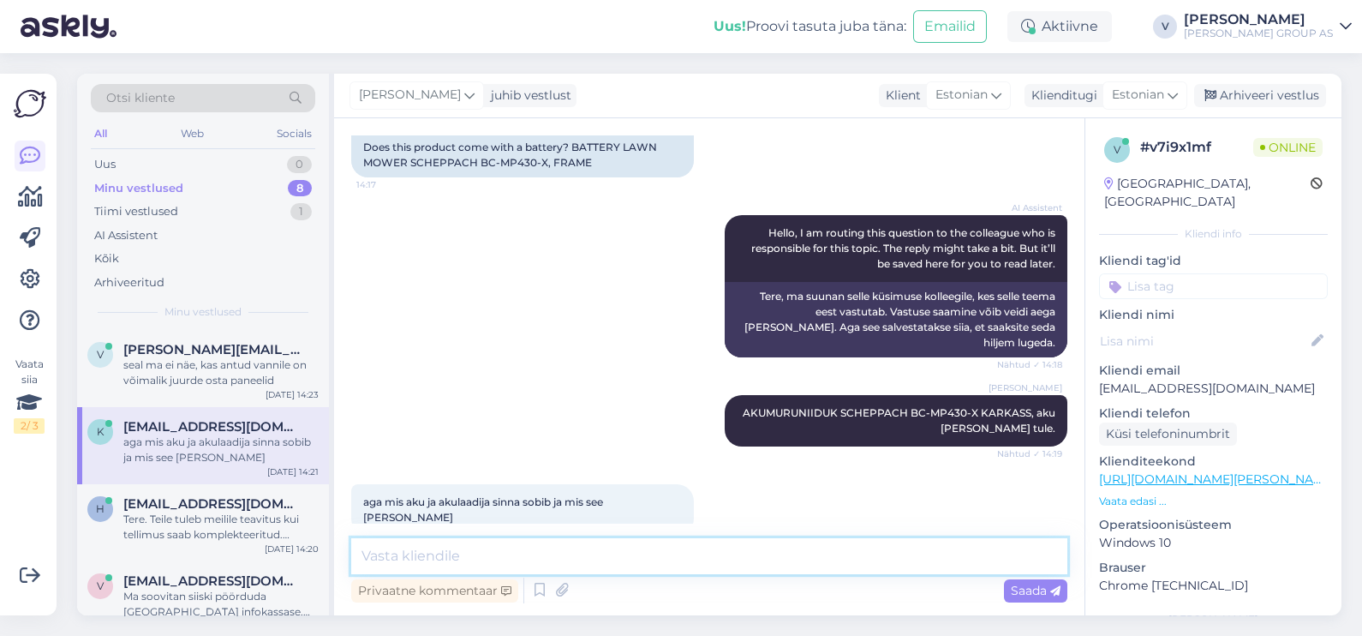
click at [444, 556] on textarea at bounding box center [709, 556] width 716 height 36
type textarea "Kahjuks [PERSON_NAME] ole kauplusel müüa hetkel akut selle toode jaoks."
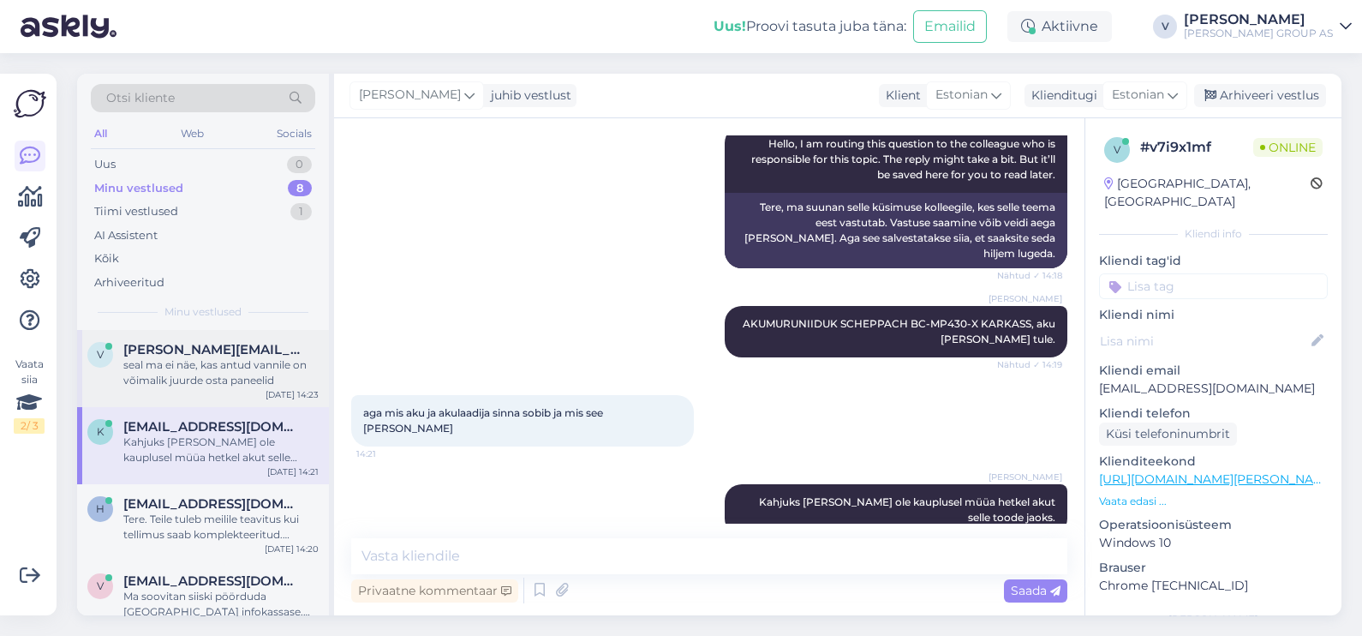
click at [231, 392] on div "v valentin.jevsejev@invaru.ee seal ma ei näe, kas antud vannile on võimalik juu…" at bounding box center [203, 368] width 252 height 77
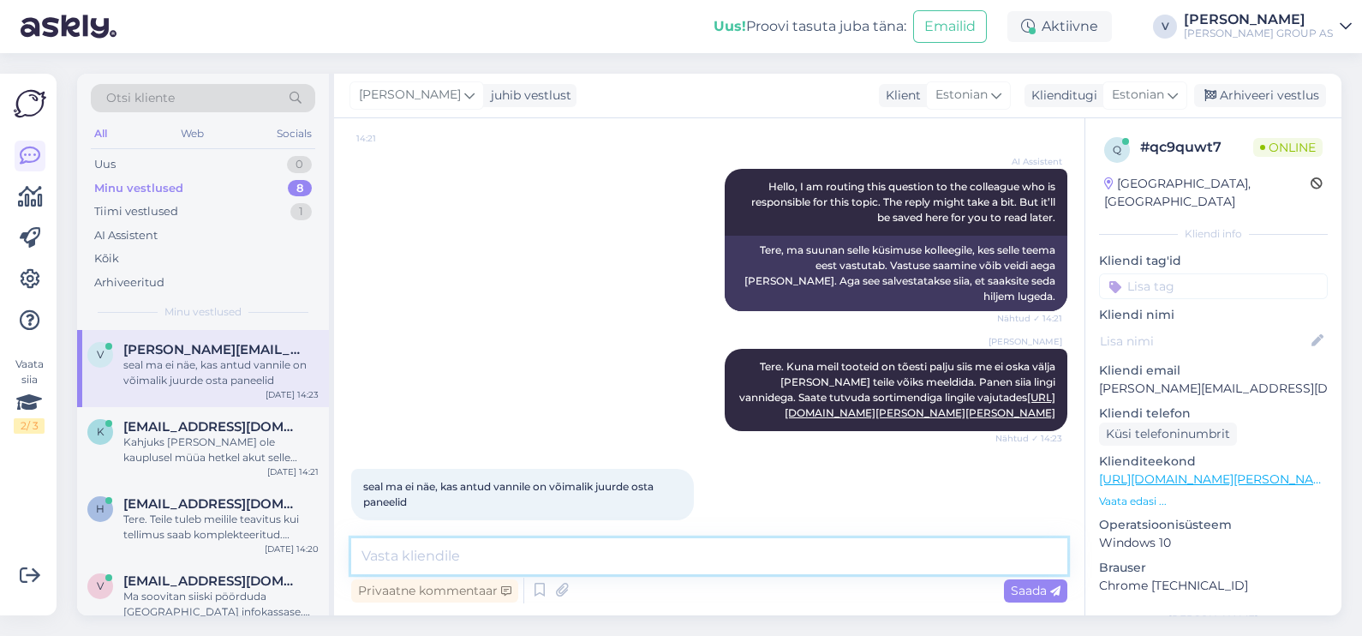
click at [452, 557] on textarea at bounding box center [709, 556] width 716 height 36
click at [923, 391] on link "[URL][DOMAIN_NAME][PERSON_NAME][PERSON_NAME]" at bounding box center [920, 405] width 271 height 28
click at [520, 559] on textarea at bounding box center [709, 556] width 716 height 36
type textarea "[PERSON_NAME] ole varuosi võimalik osta, ehk paneele."
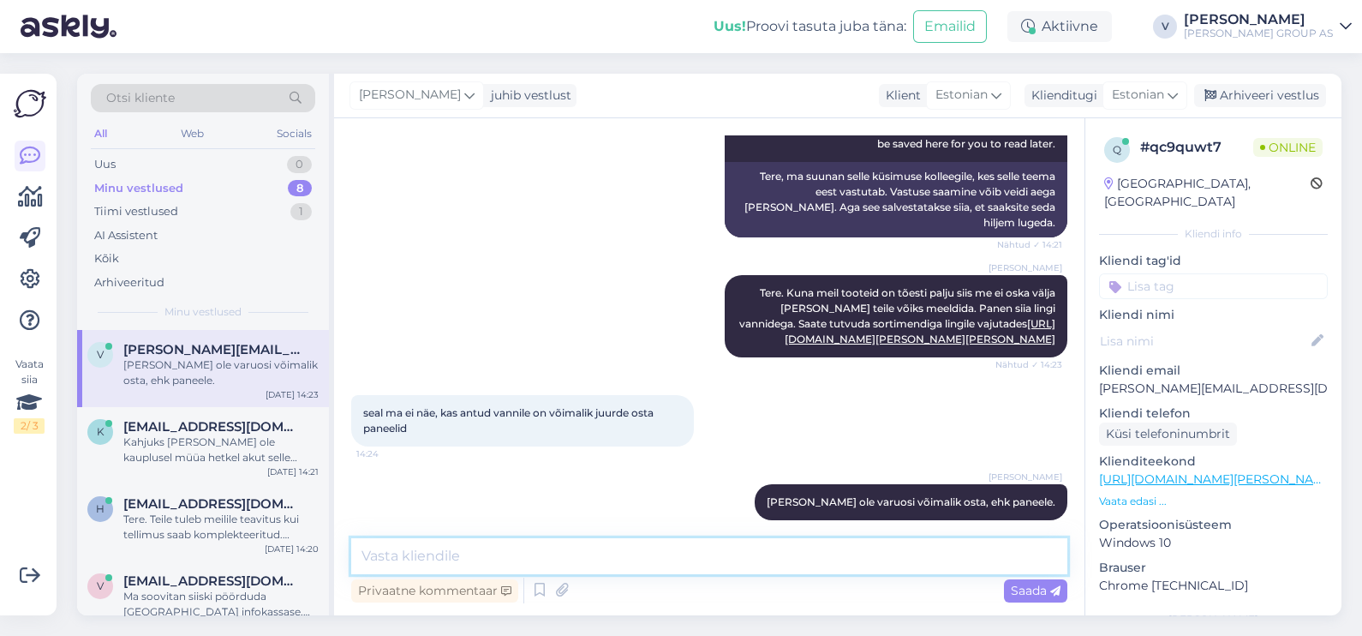
click at [431, 540] on textarea at bounding box center [709, 556] width 716 height 36
paste textarea "[URL][DOMAIN_NAME][PERSON_NAME]"
type textarea "On ainult selline valik [URL][DOMAIN_NAME][PERSON_NAME]"
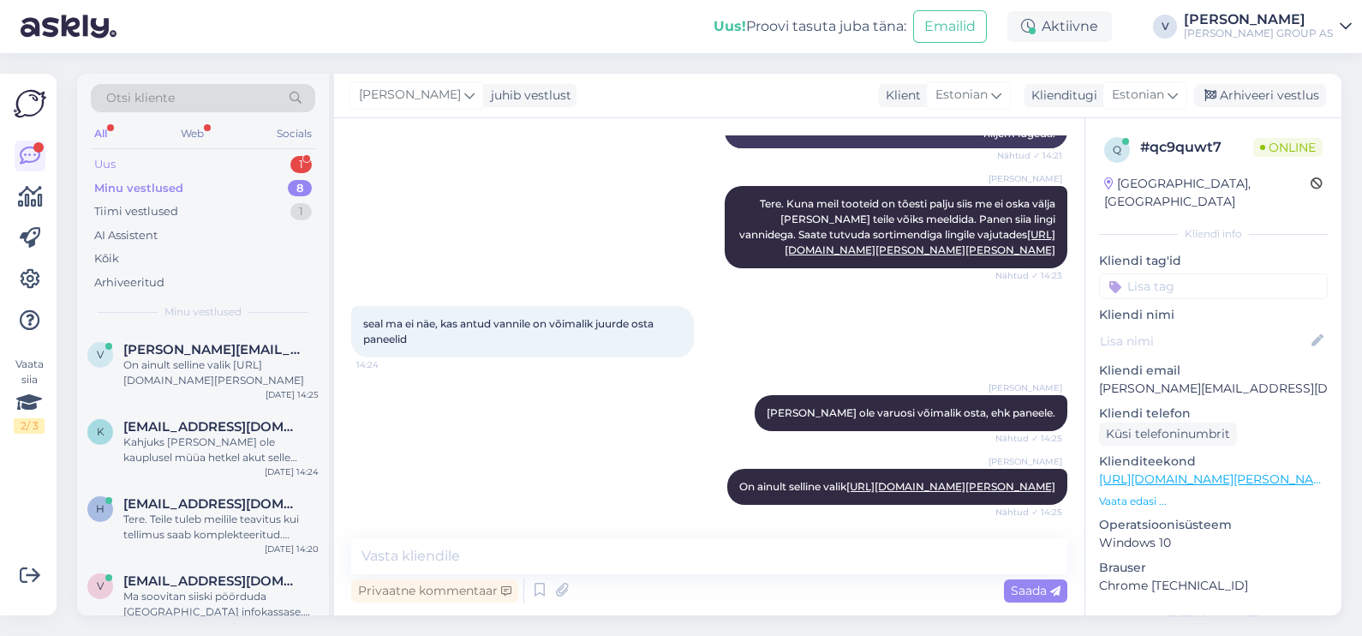
click at [111, 164] on div "Uus" at bounding box center [104, 164] width 21 height 17
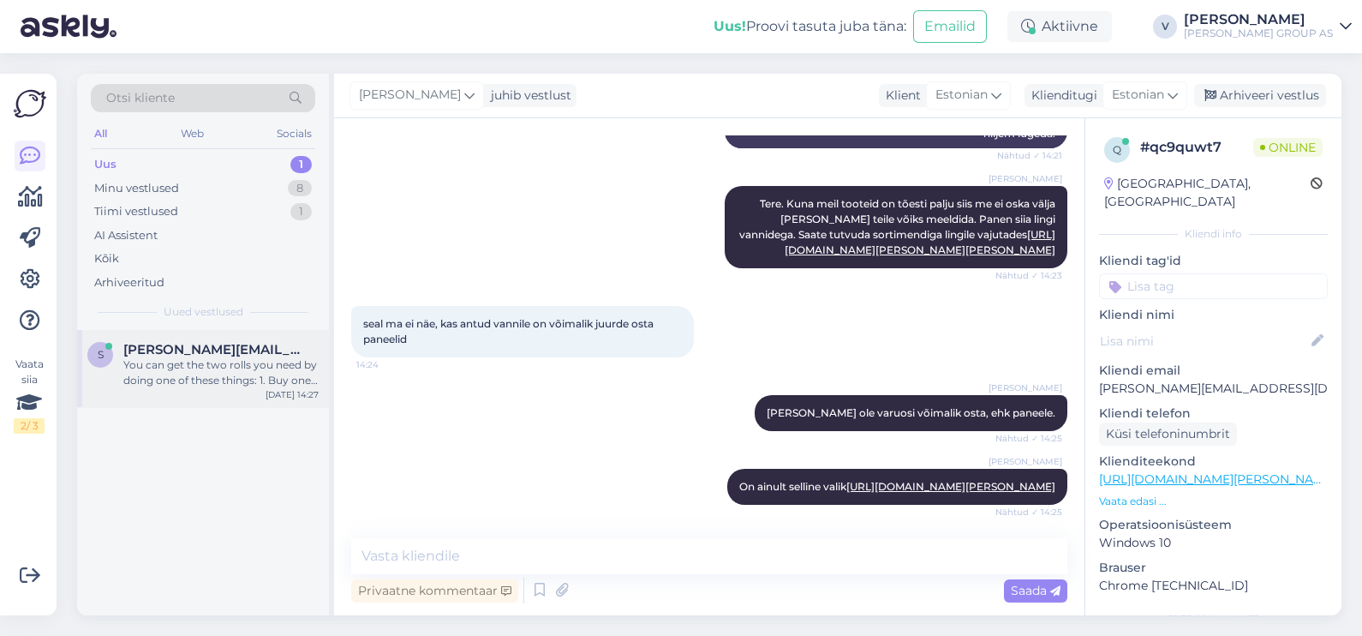
click at [173, 386] on div "You can get the two rolls you need by doing one of these things: 1. Buy one rol…" at bounding box center [220, 372] width 195 height 31
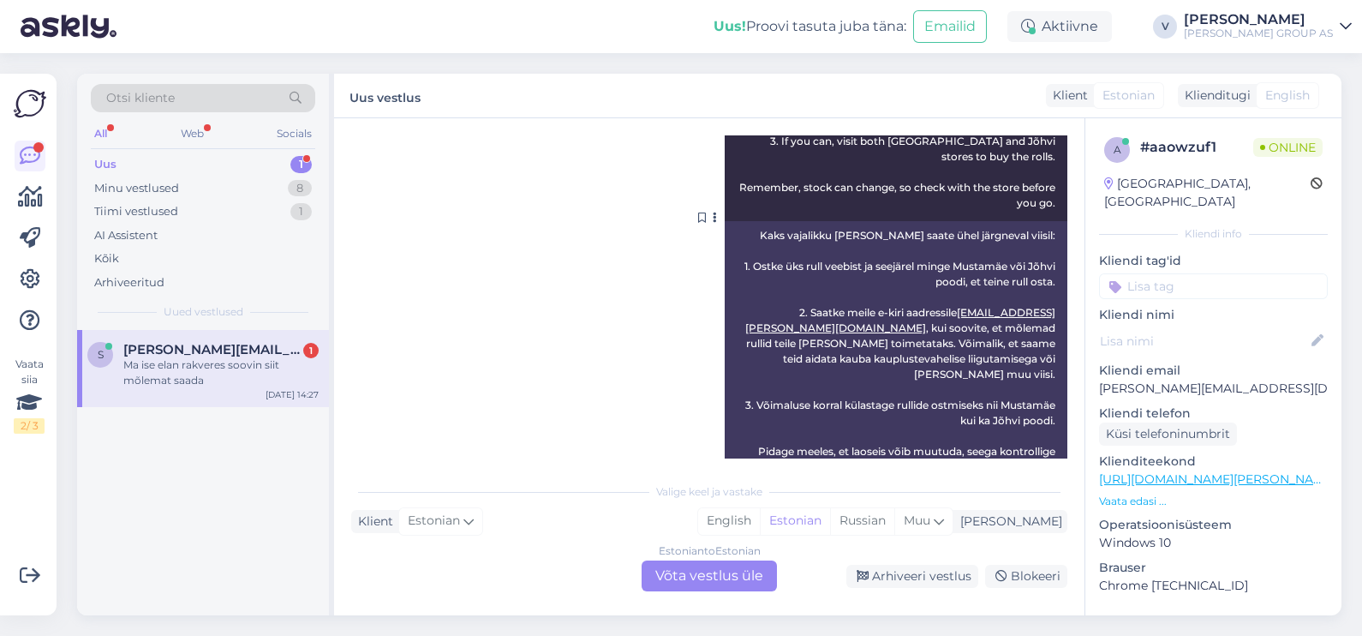
scroll to position [581, 0]
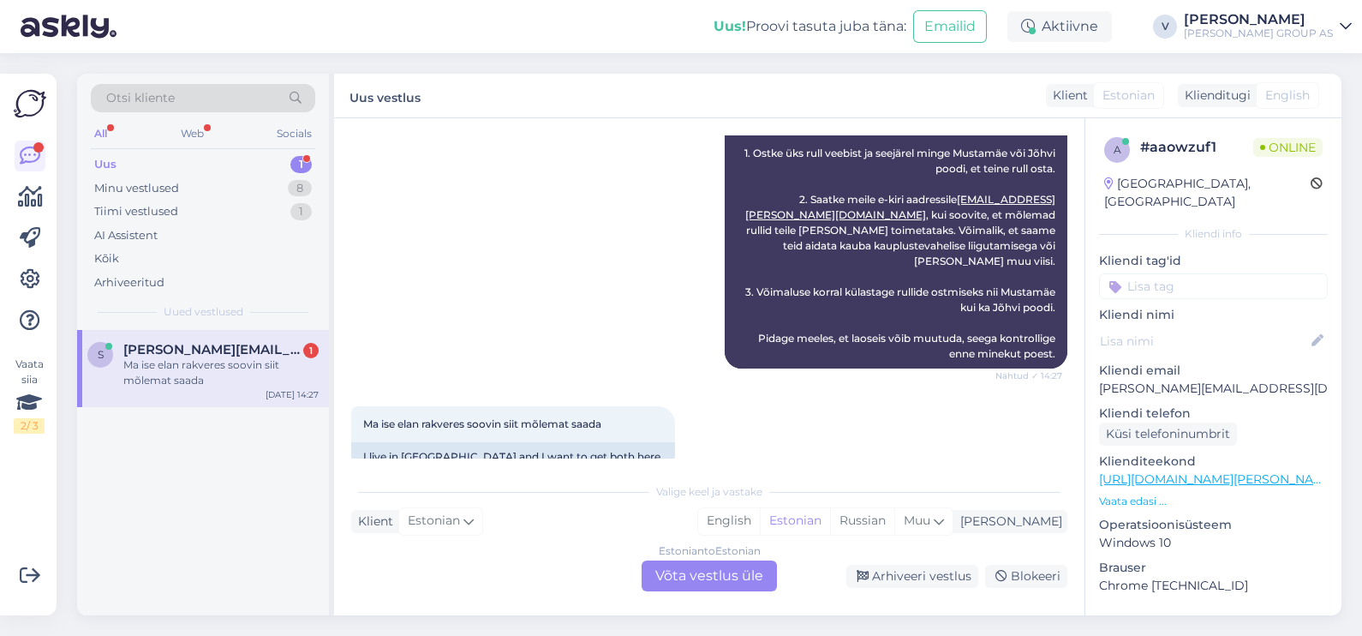
click at [718, 566] on div "Estonian to Estonian Võta vestlus üle" at bounding box center [709, 575] width 135 height 31
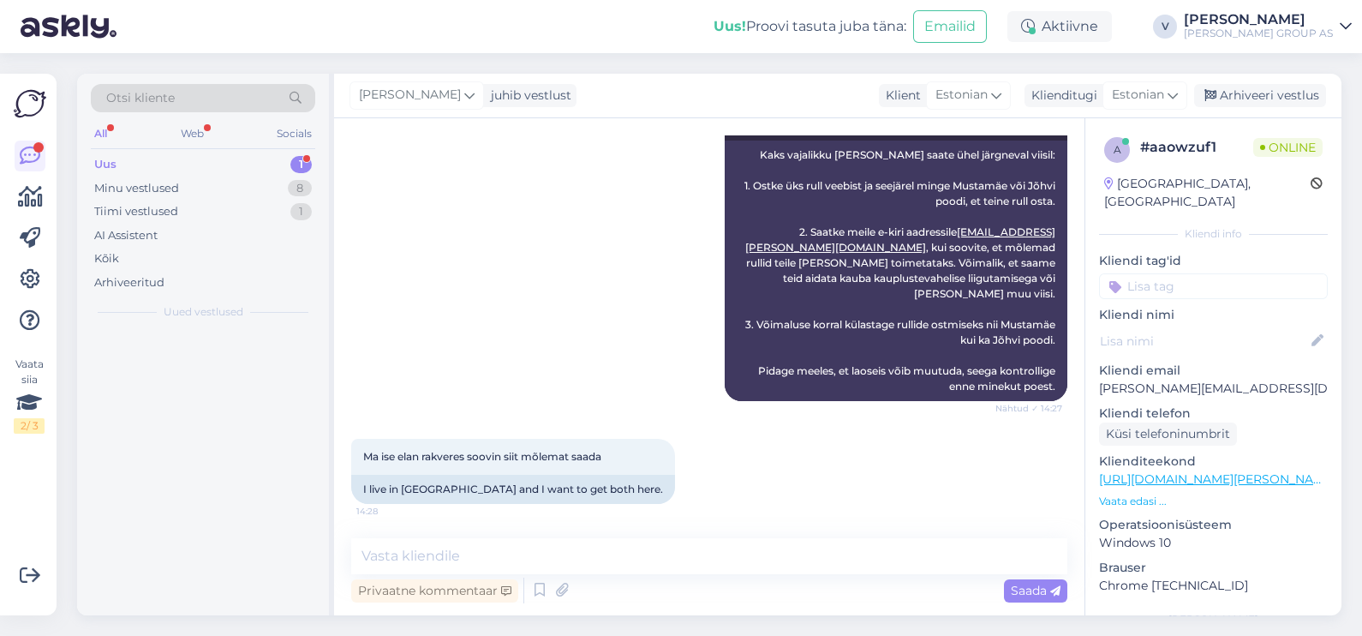
scroll to position [517, 0]
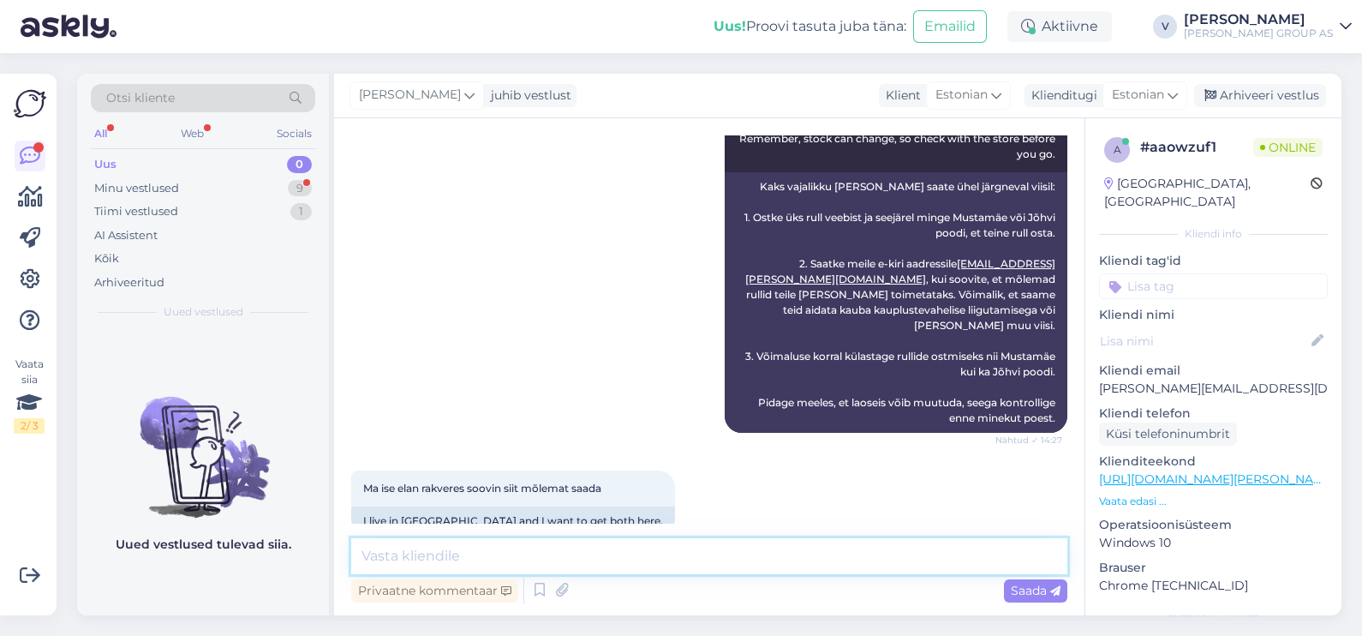
click at [596, 551] on textarea at bounding box center [709, 556] width 716 height 36
type textarea "Tere. Meil puudub kaupluste vaheline tarne. Transport on tasuline."
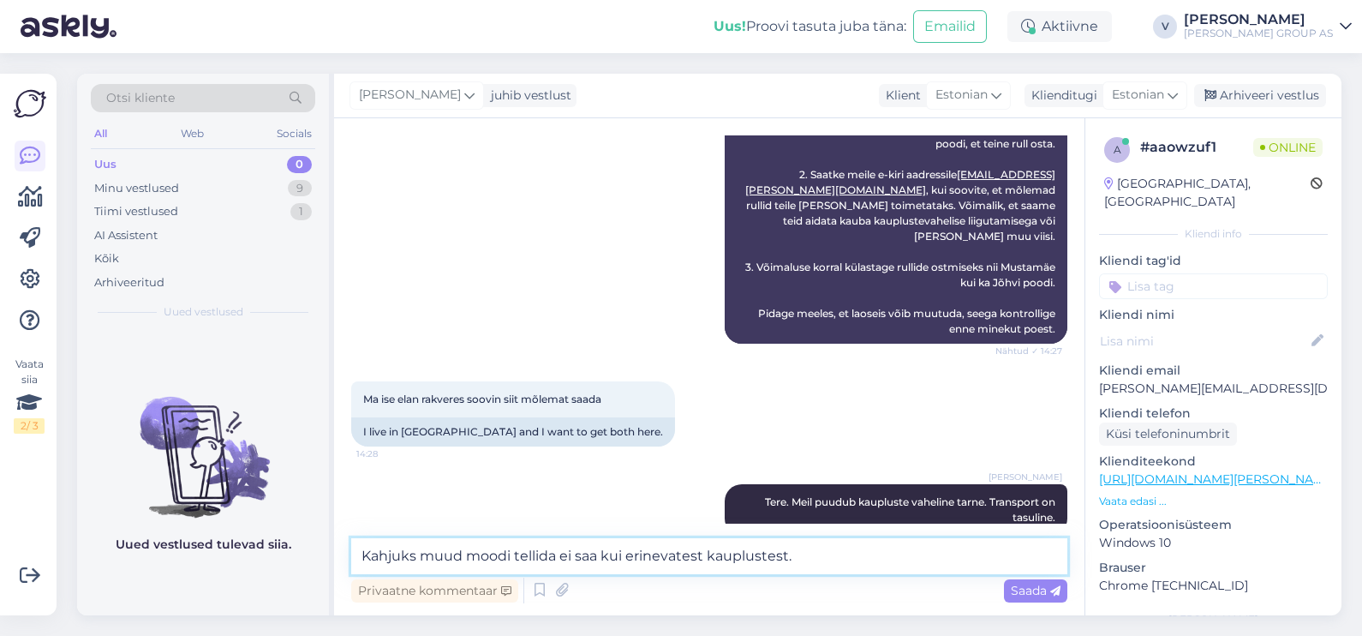
type textarea "Kahjuks muud moodi tellida ei saa kui erinevatest kauplustest."
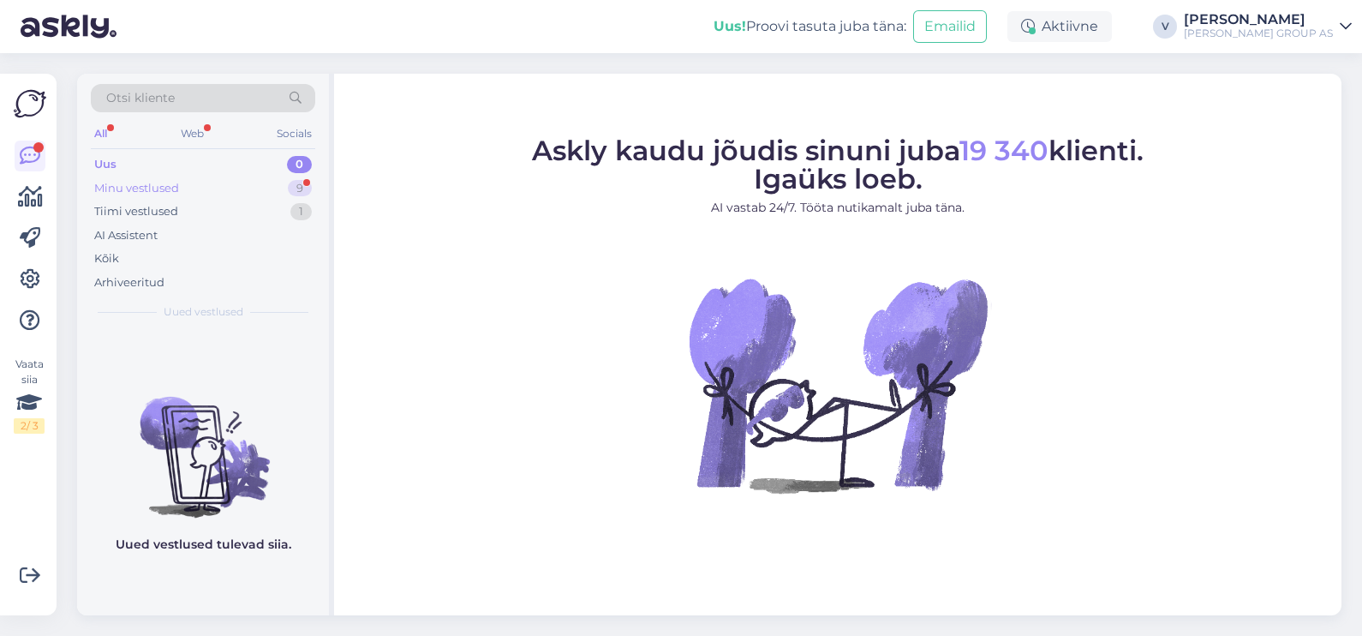
click at [193, 177] on div "Minu vestlused 9" at bounding box center [203, 189] width 224 height 24
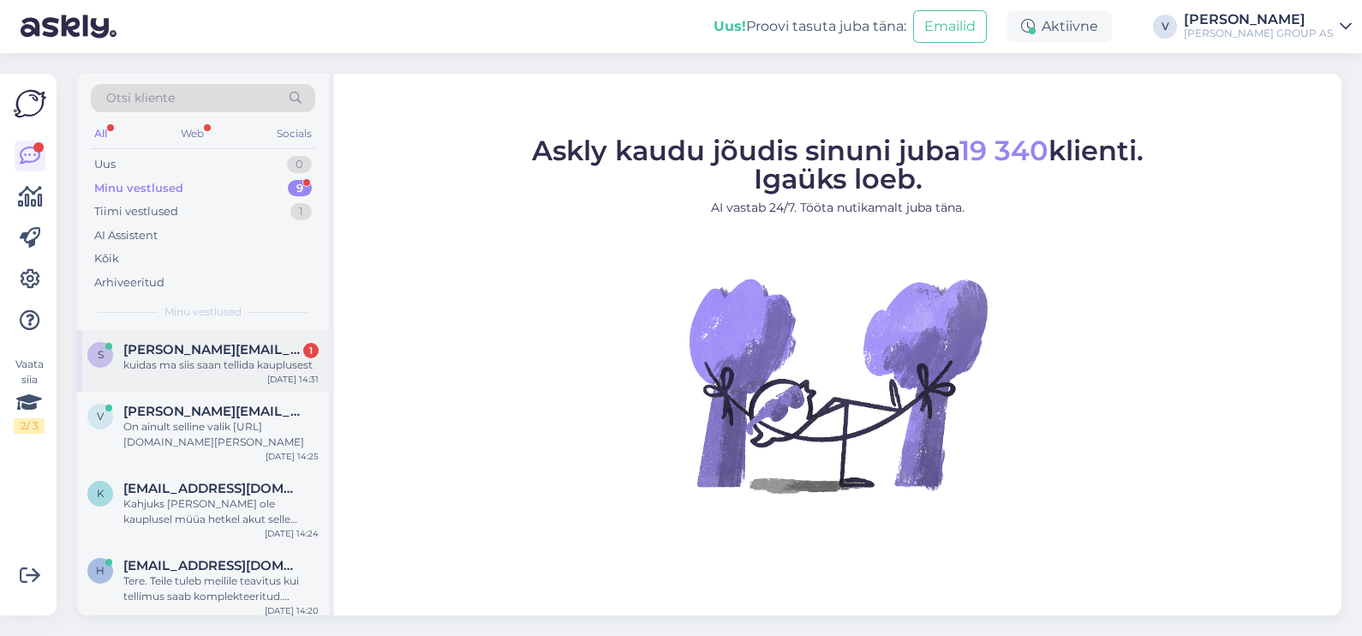
click at [206, 357] on div "kuidas ma siis saan tellida kauplusest" at bounding box center [220, 364] width 195 height 15
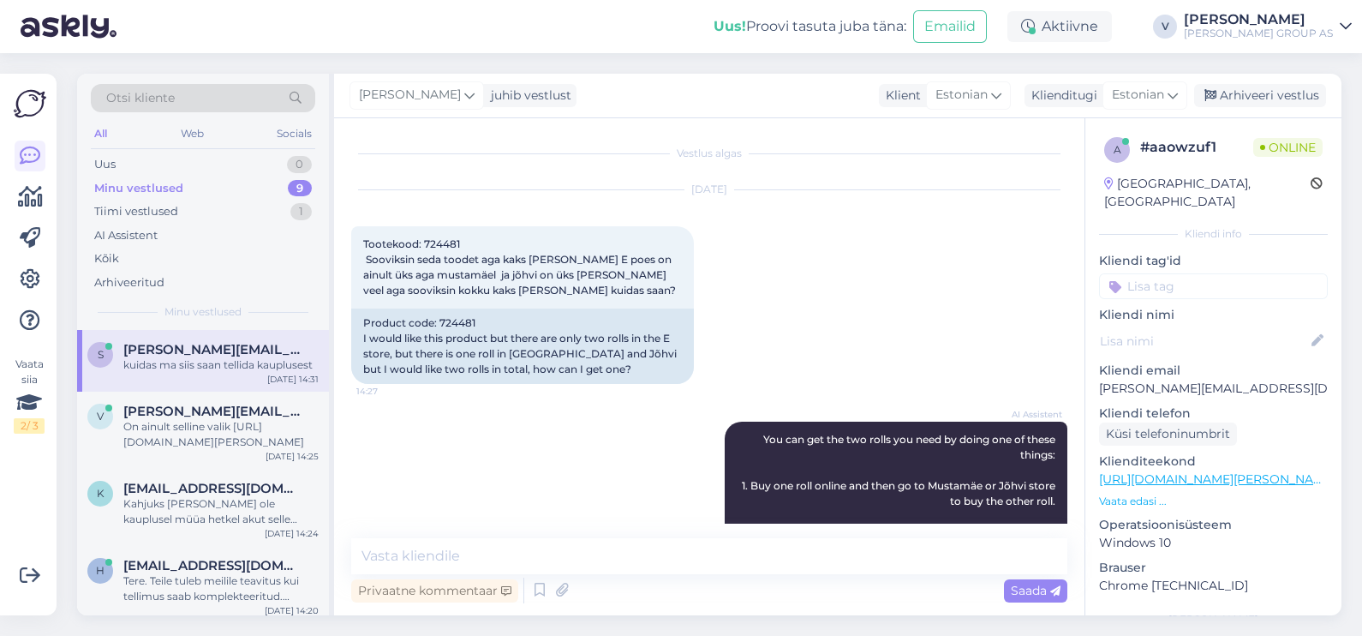
scroll to position [769, 0]
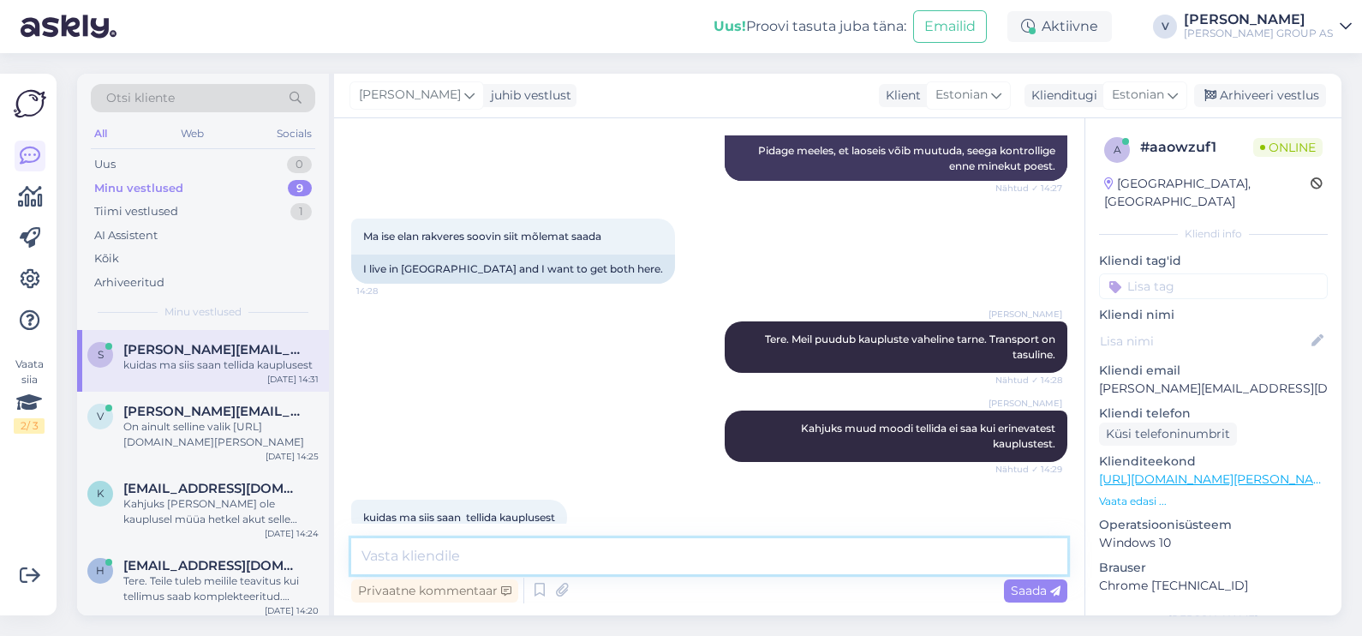
click at [530, 566] on textarea at bounding box center [709, 556] width 716 height 36
type textarea "E"
type textarea "Saate tellida erinevatest ladudes, tellides kulleri."
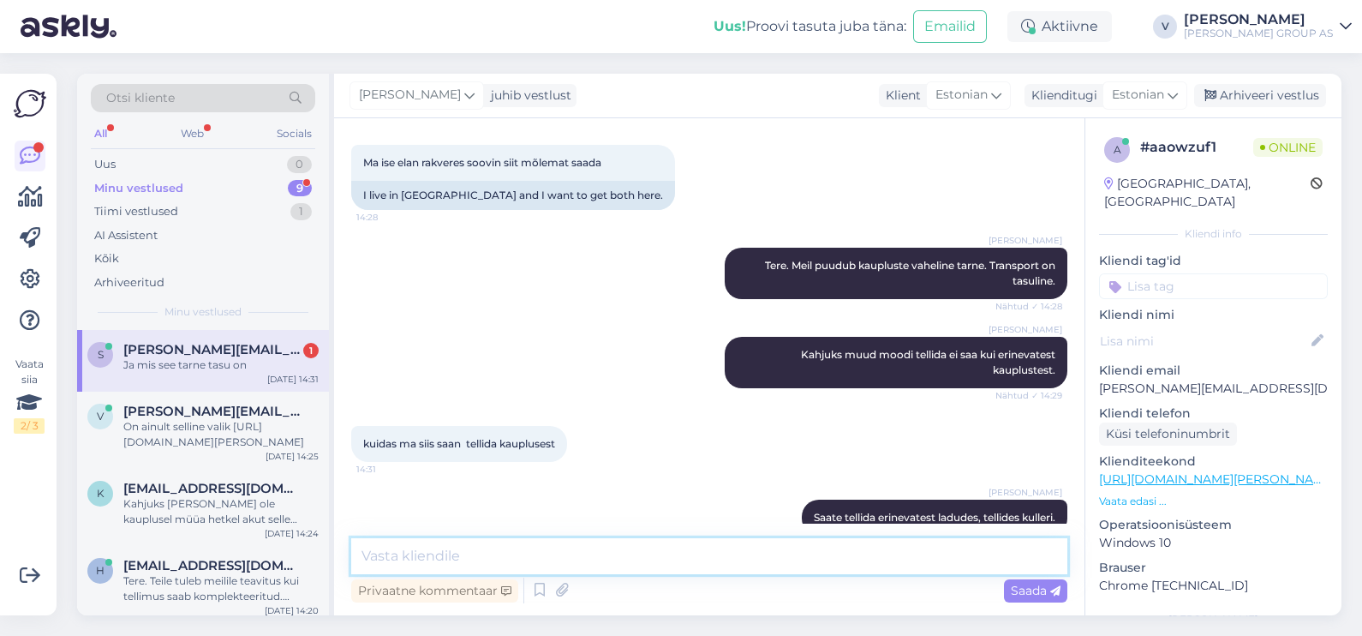
scroll to position [916, 0]
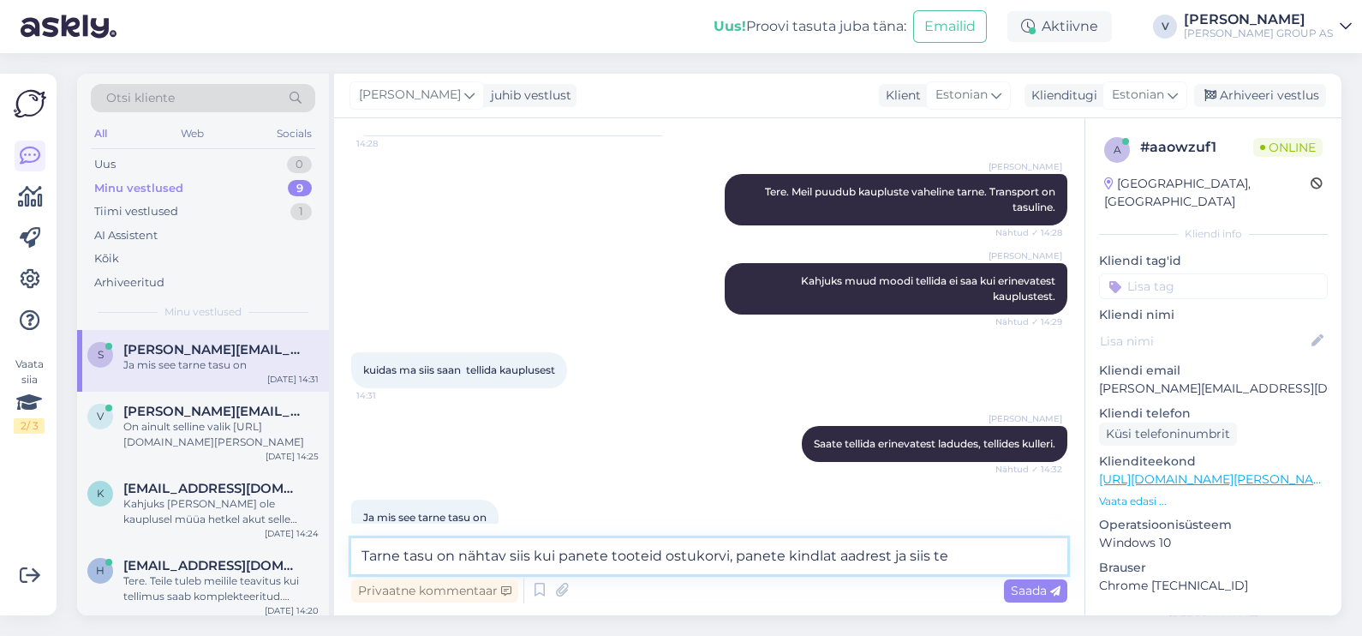
click at [811, 554] on textarea "Tarne tasu on nähtav siis kui panete tooteid ostukorvi, panete kindlat aadrest …" at bounding box center [709, 556] width 716 height 36
click at [966, 557] on textarea "Tarne tasu on nähtav siis kui panete tooteid ostukorvi, panete täpset aadrest j…" at bounding box center [709, 556] width 716 height 36
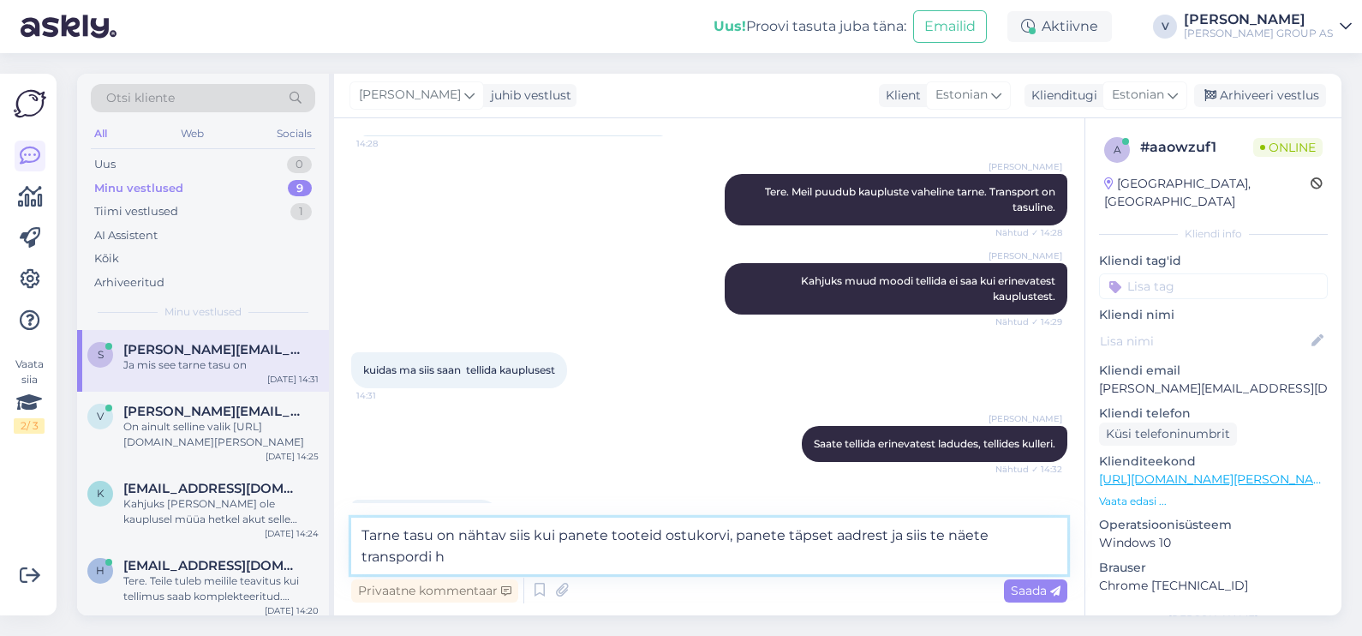
scroll to position [934, 0]
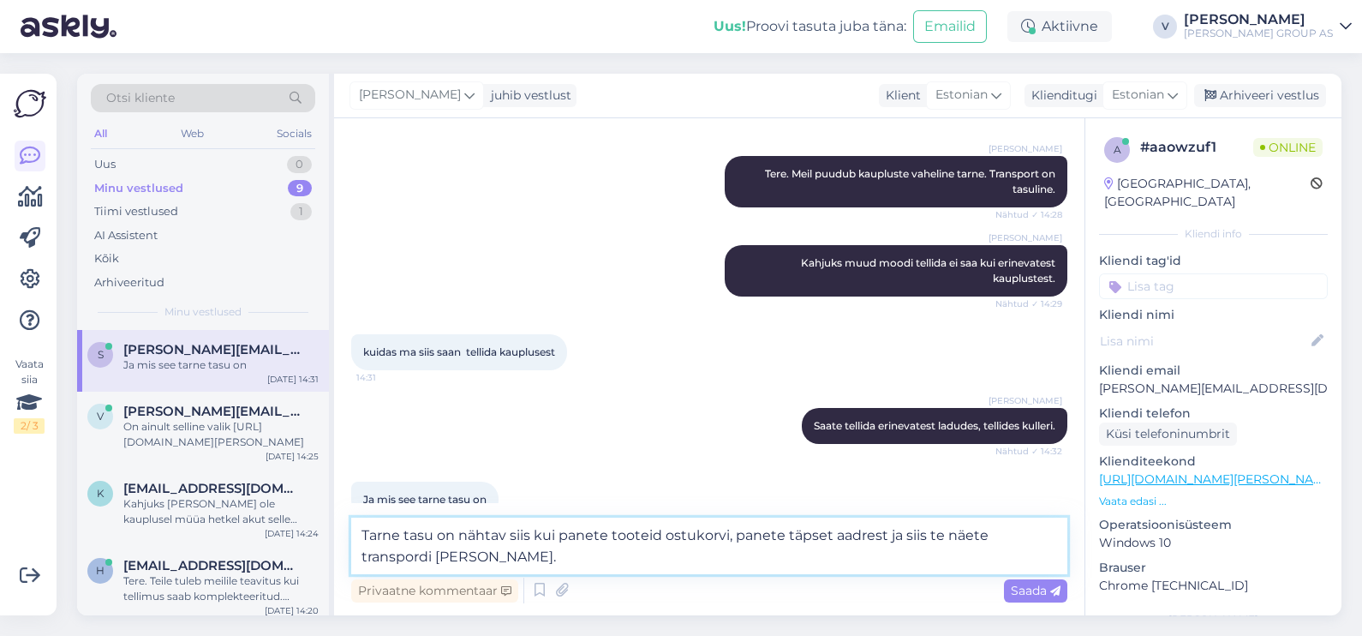
type textarea "Tarne tasu on nähtav siis kui panete tooteid ostukorvi, panete täpset aadrest j…"
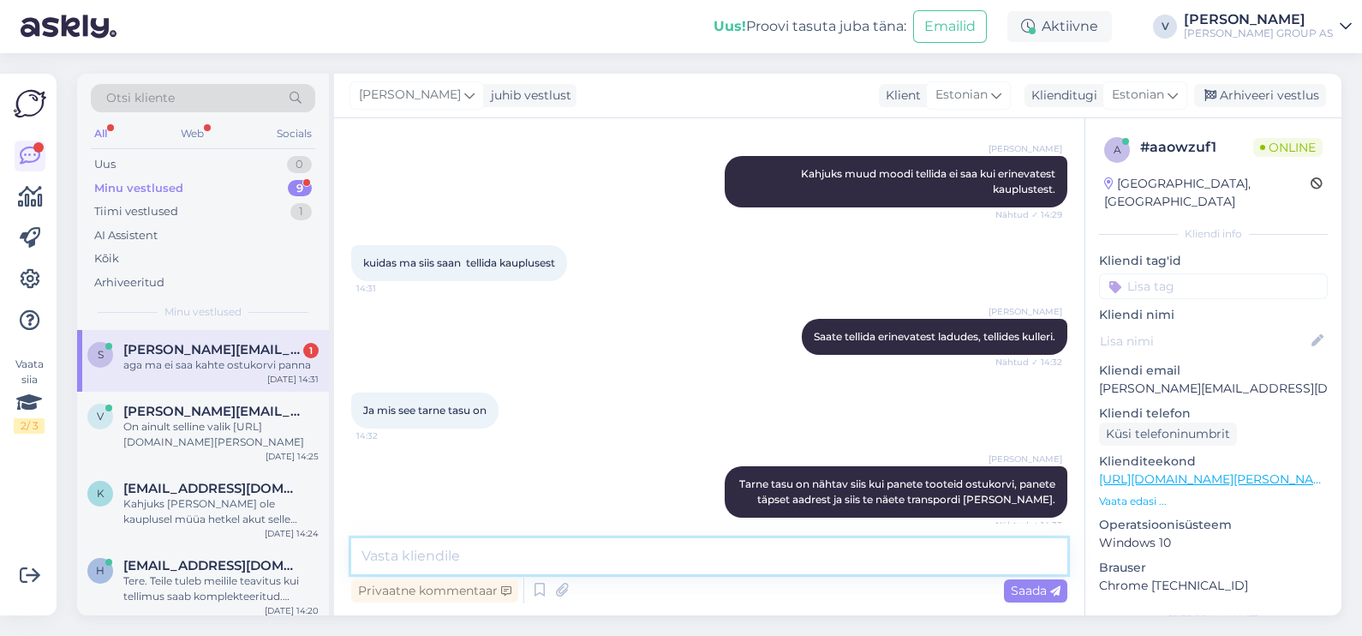
scroll to position [1079, 0]
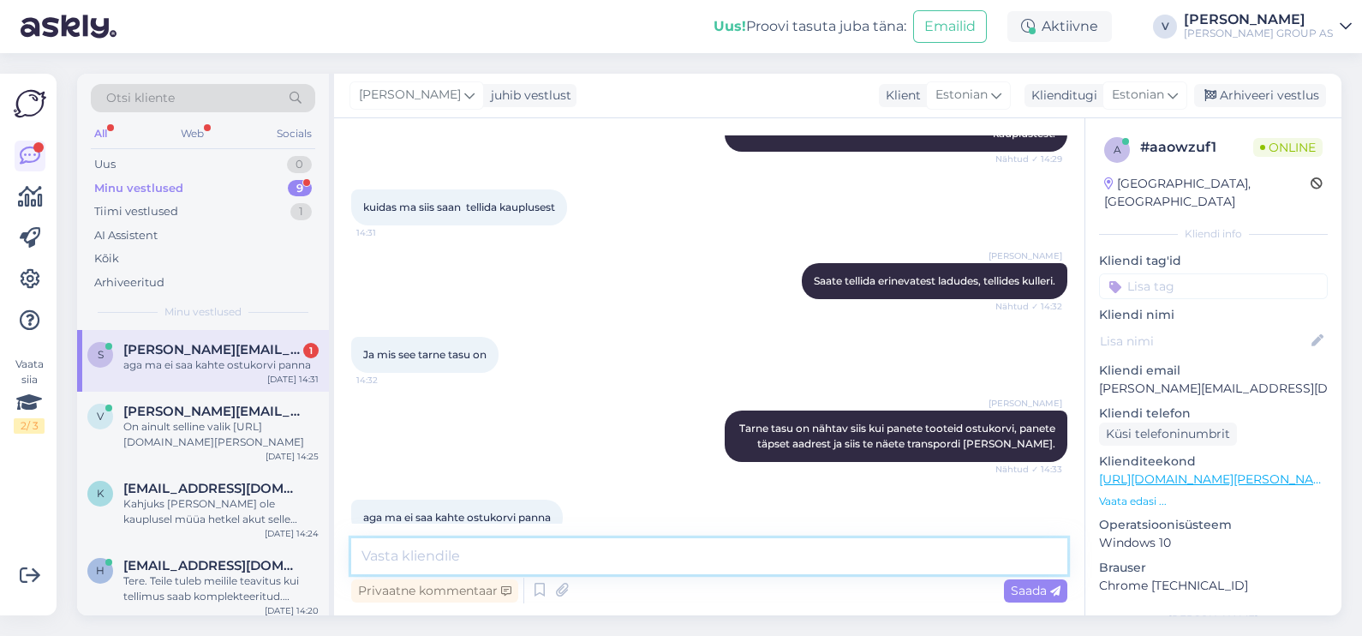
drag, startPoint x: 853, startPoint y: 559, endPoint x: 847, endPoint y: 549, distance: 10.7
click at [852, 558] on textarea at bounding box center [709, 556] width 716 height 36
type textarea "Mis on tootekood?"
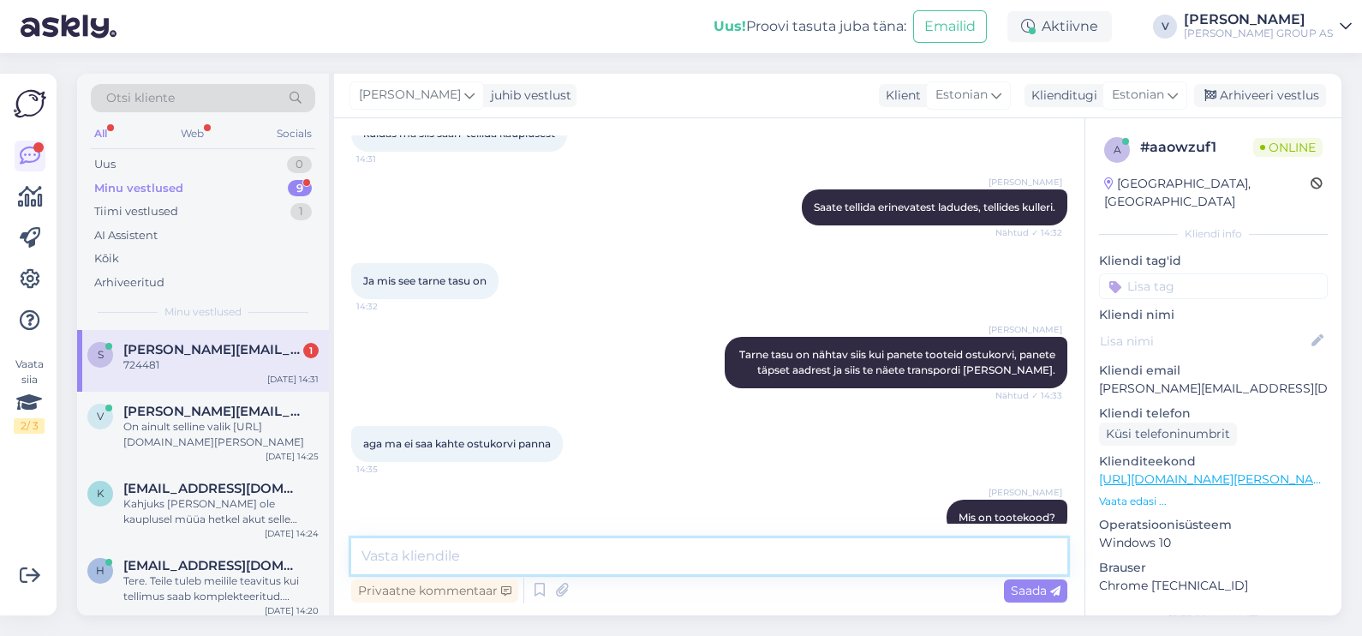
scroll to position [1226, 0]
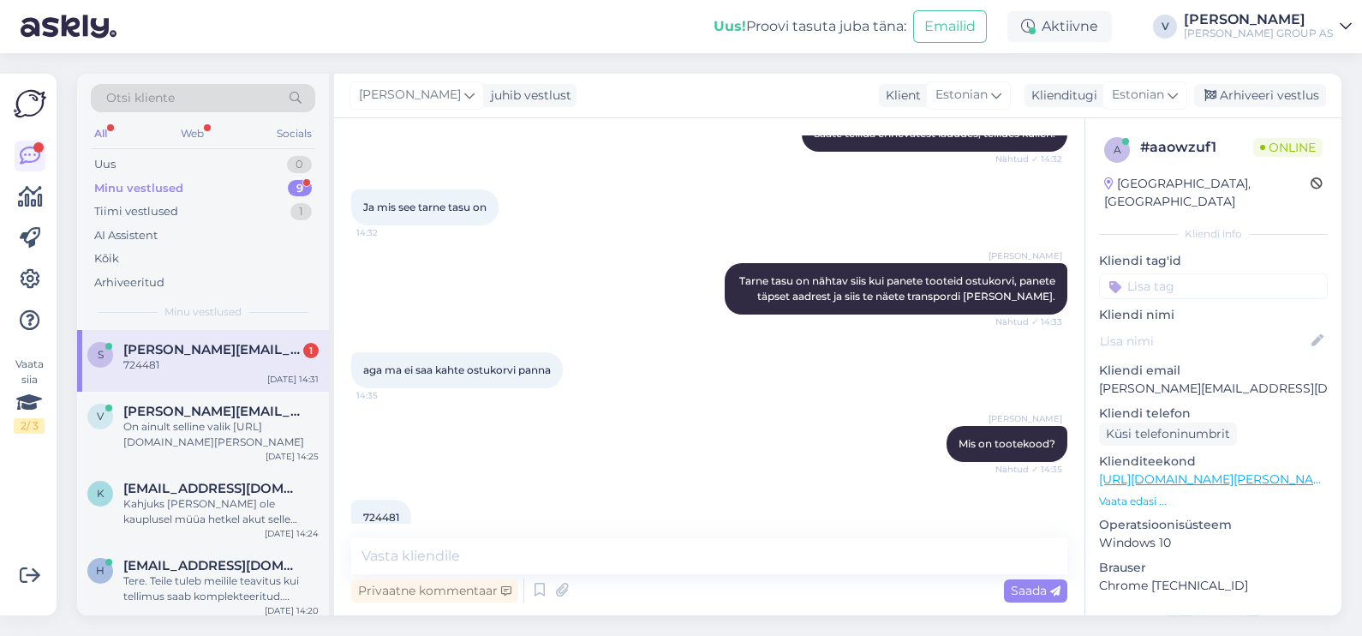
click at [367, 511] on span "724481" at bounding box center [381, 517] width 36 height 13
copy div "724481 14:35"
click at [582, 557] on textarea at bounding box center [709, 556] width 716 height 36
type textarea "Seda toodet saabki osta ainult 1tk."
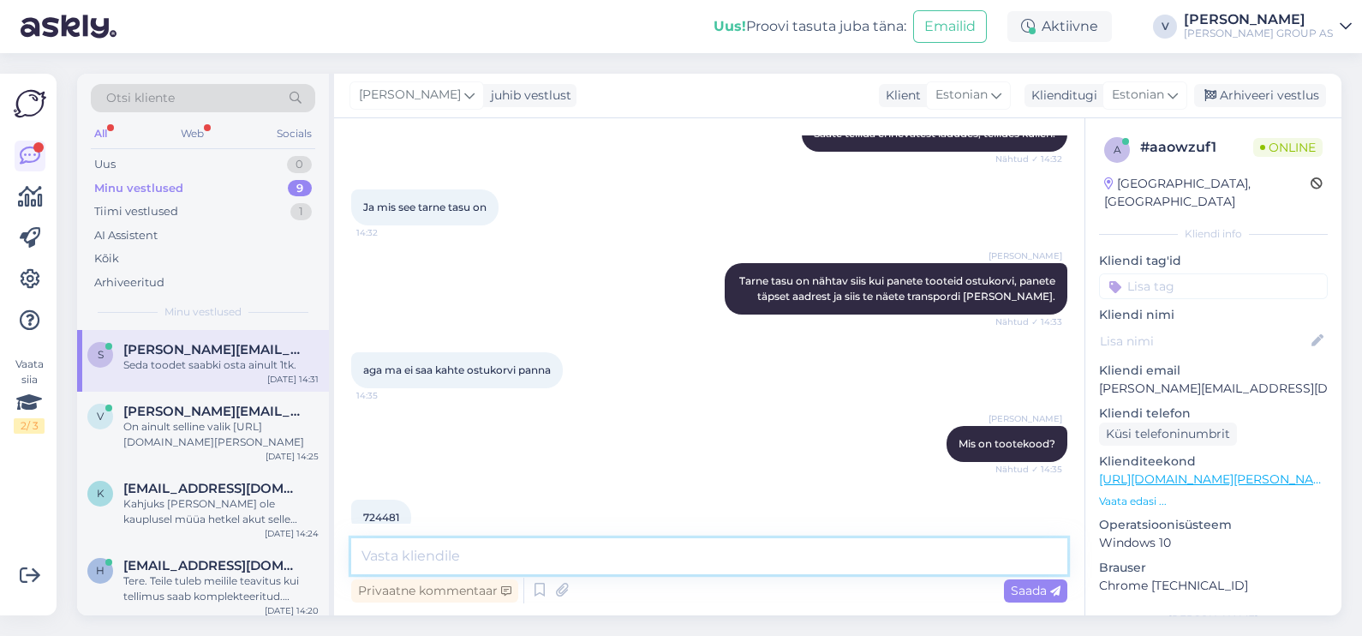
scroll to position [1300, 0]
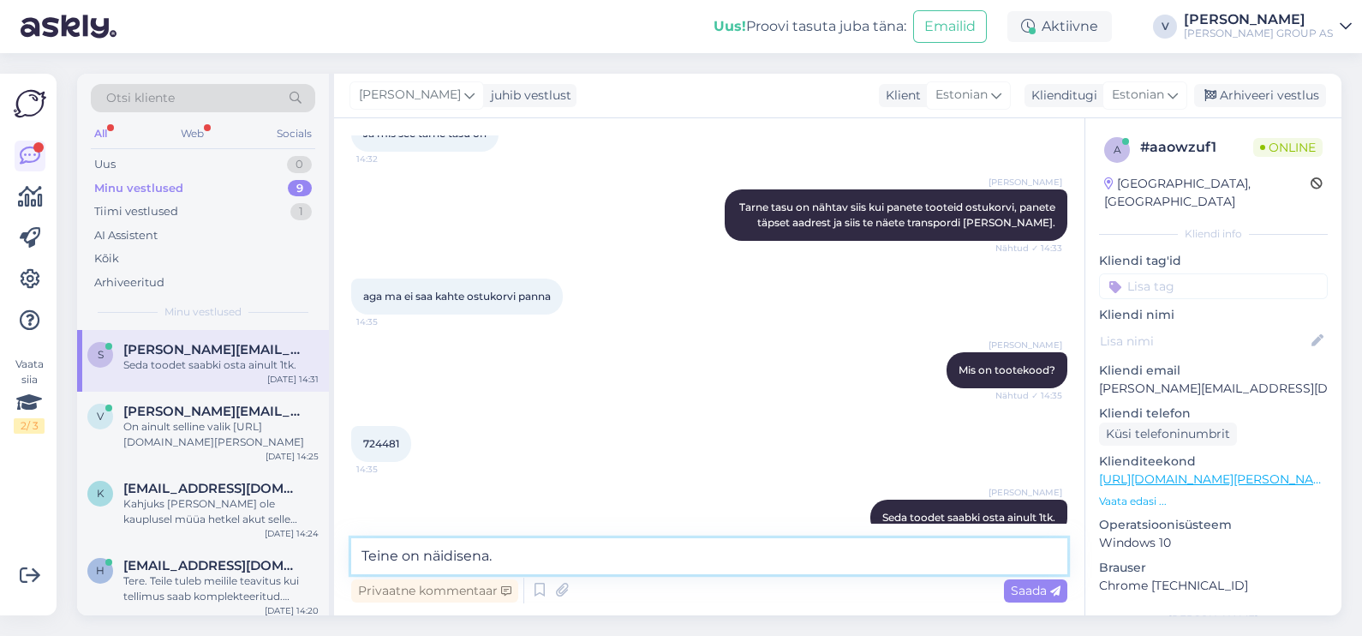
type textarea "Teine on näidisena."
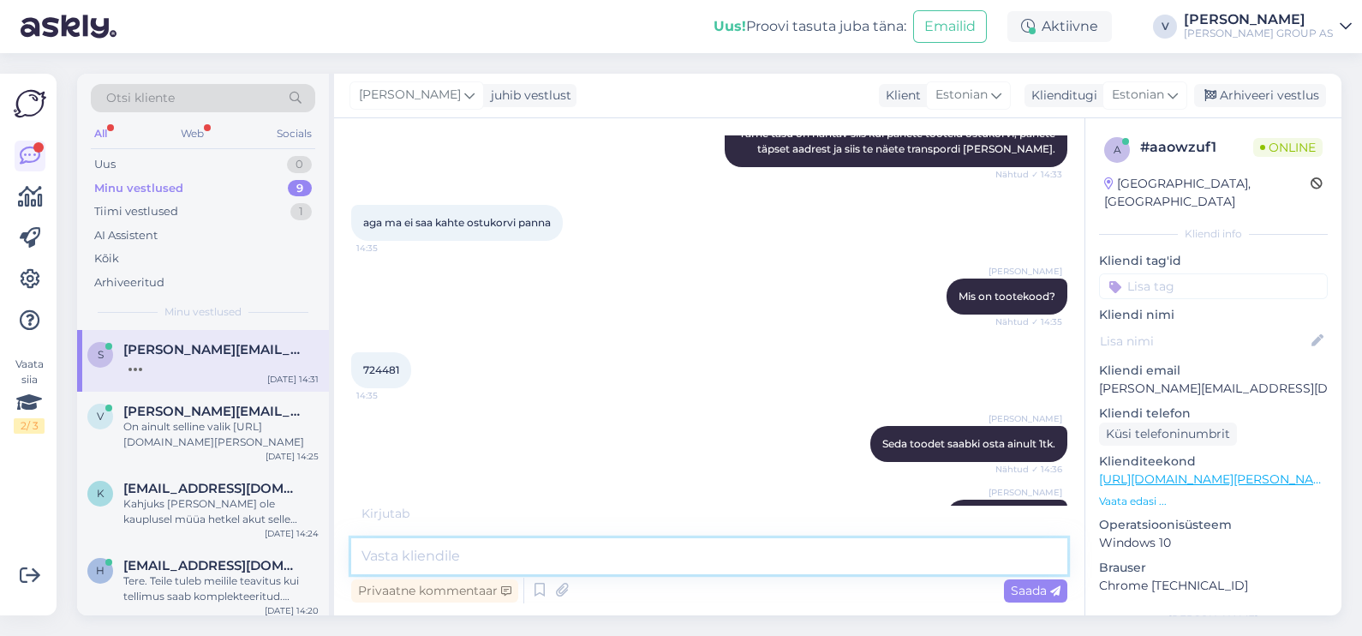
scroll to position [1447, 0]
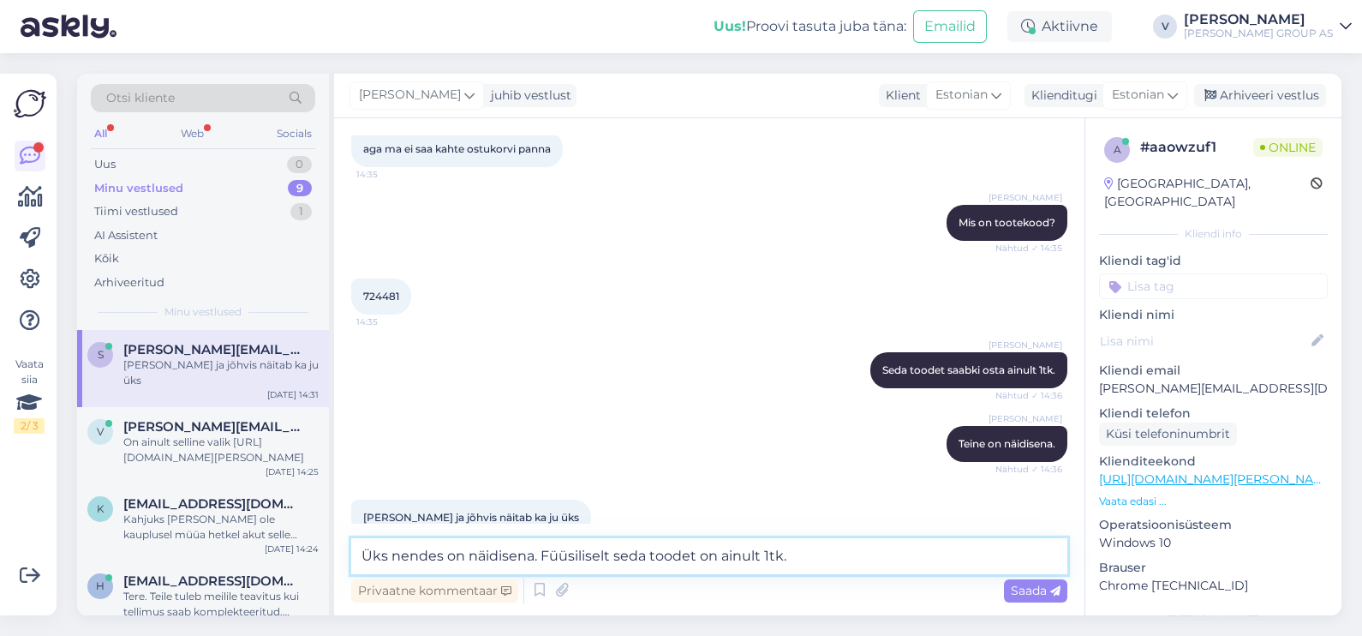
type textarea "Üks nendes on näidisena. Füüsiliselt seda toodet on ainult 1tk."
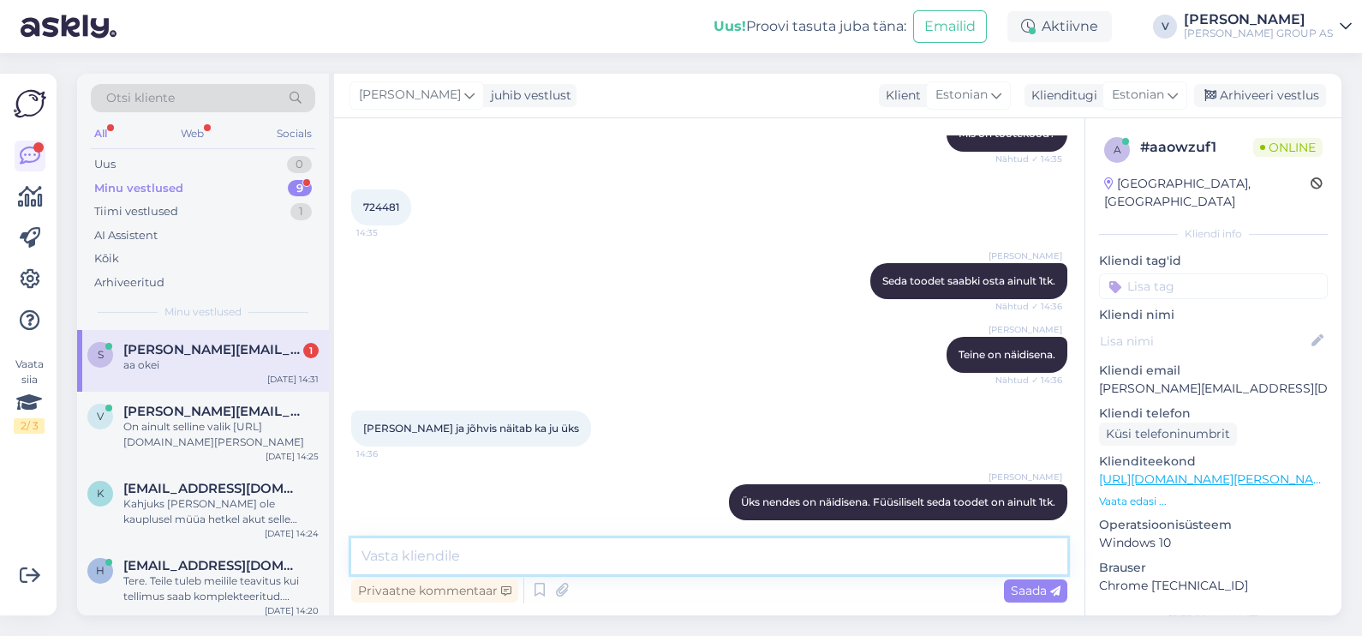
scroll to position [1610, 0]
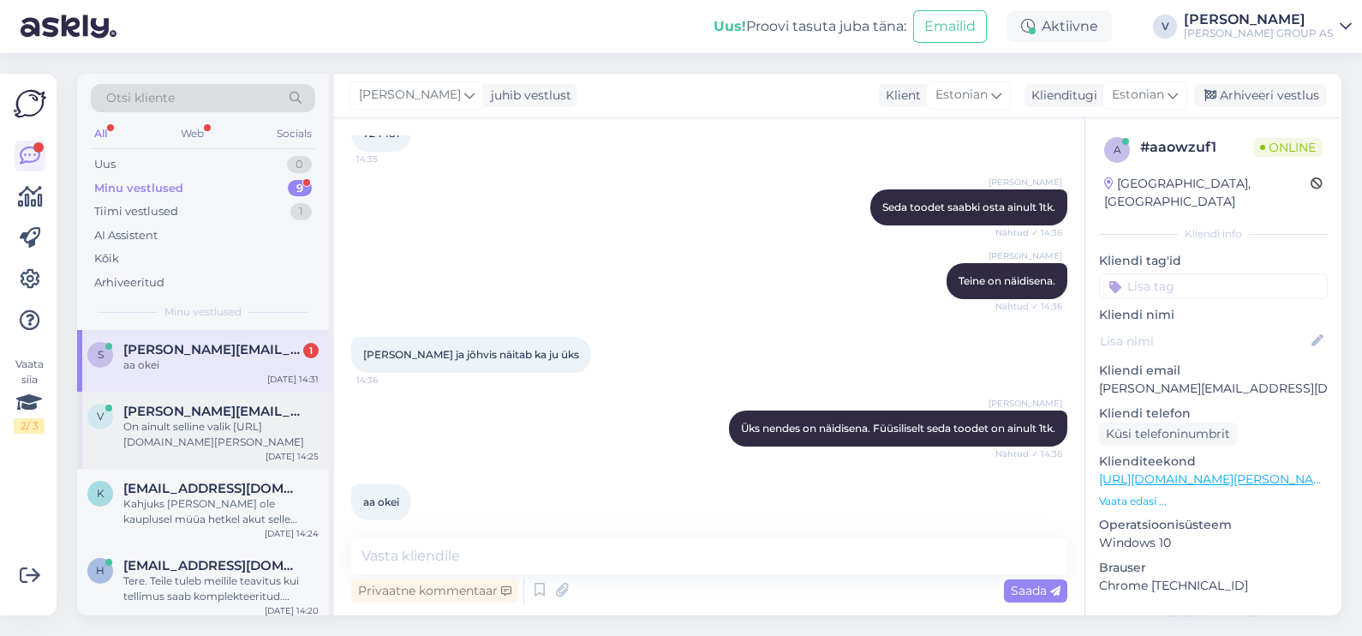
click at [228, 437] on div "On ainult selline valik [URL][DOMAIN_NAME][PERSON_NAME]" at bounding box center [220, 434] width 195 height 31
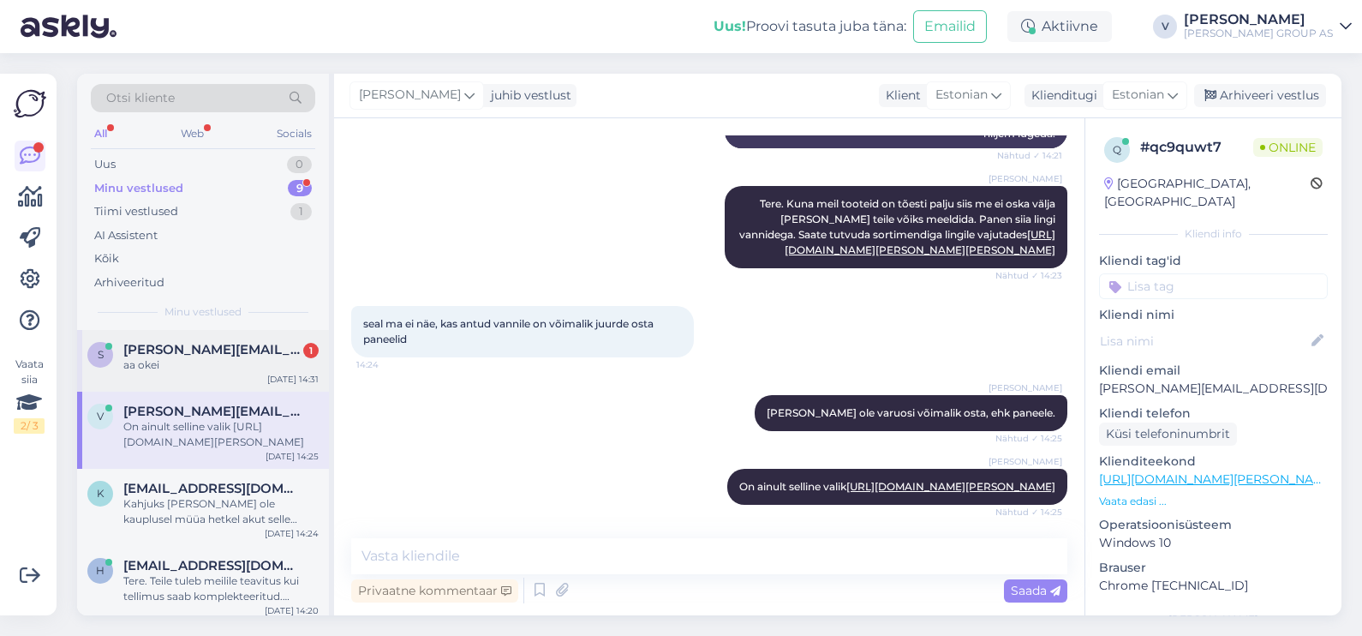
click at [212, 366] on div "aa okei" at bounding box center [220, 364] width 195 height 15
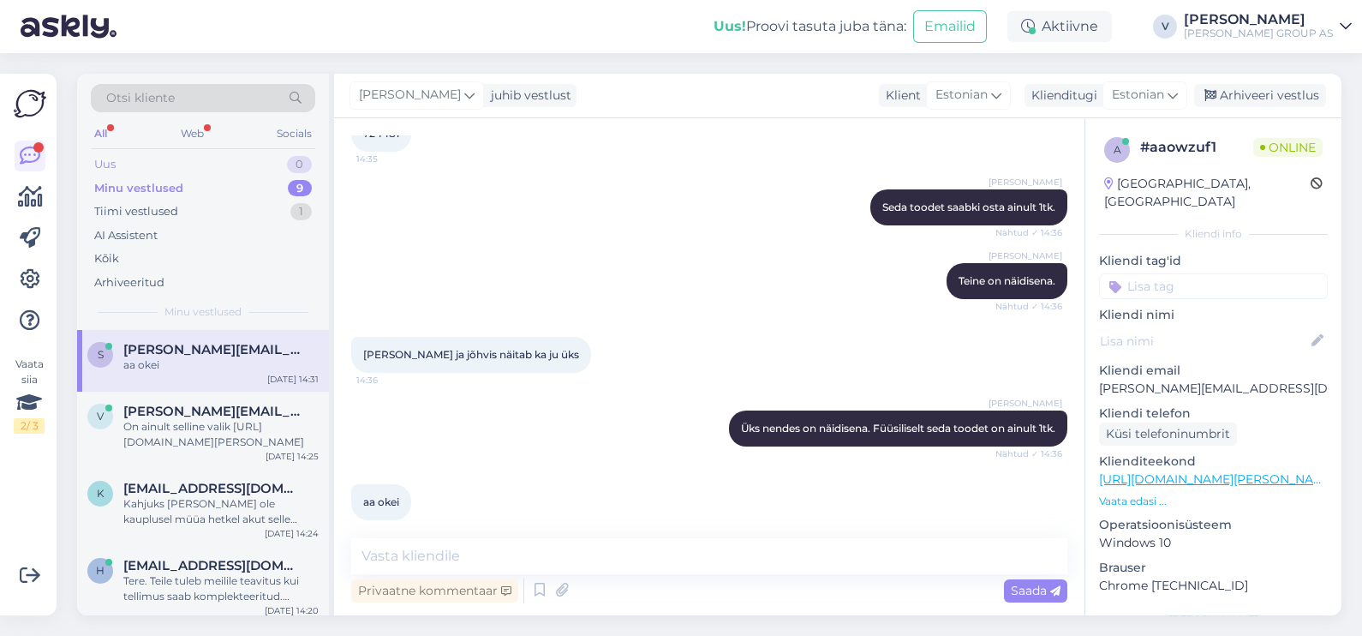
click at [149, 153] on div "Uus 0" at bounding box center [203, 165] width 224 height 24
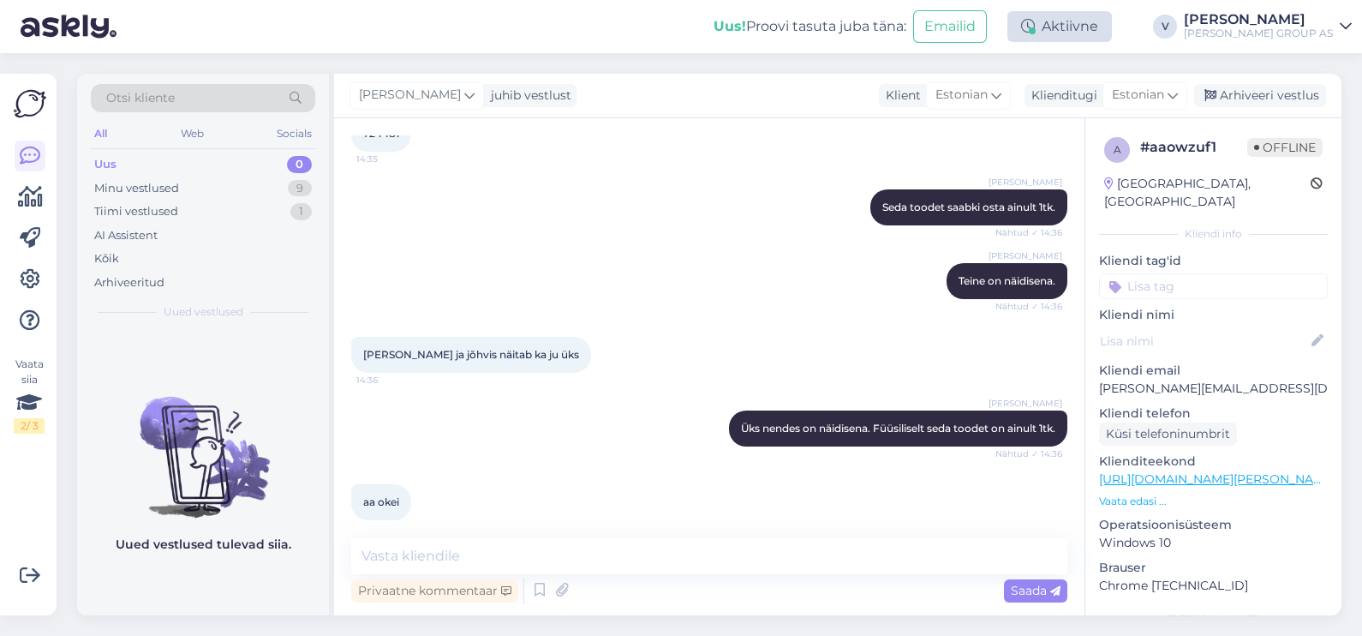
click at [1088, 32] on div "Aktiivne" at bounding box center [1060, 26] width 105 height 31
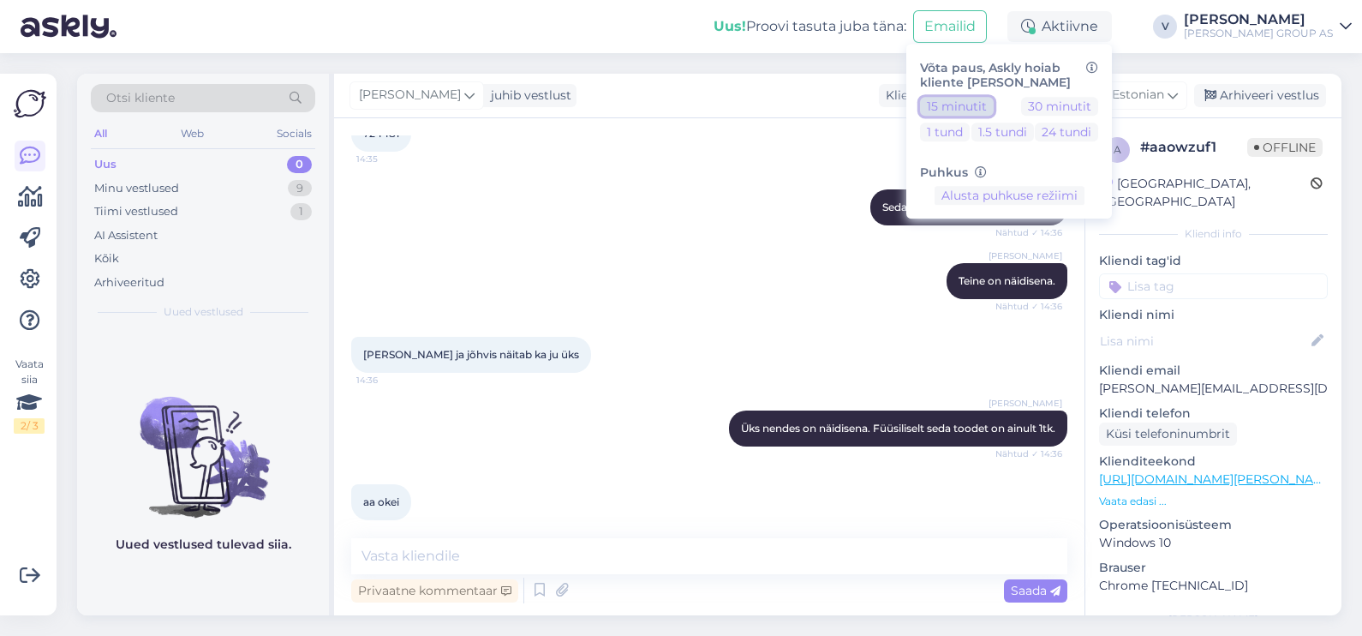
click at [984, 103] on button "15 minutit" at bounding box center [957, 106] width 74 height 19
